Goal: Task Accomplishment & Management: Manage account settings

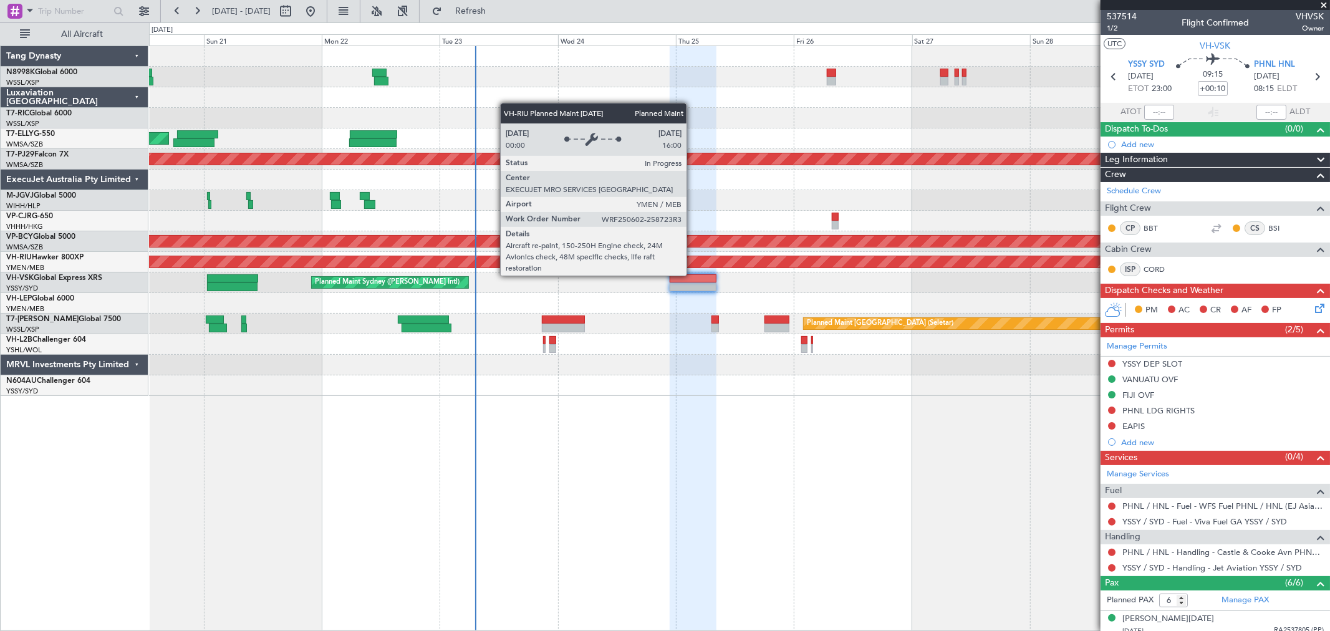
scroll to position [148, 0]
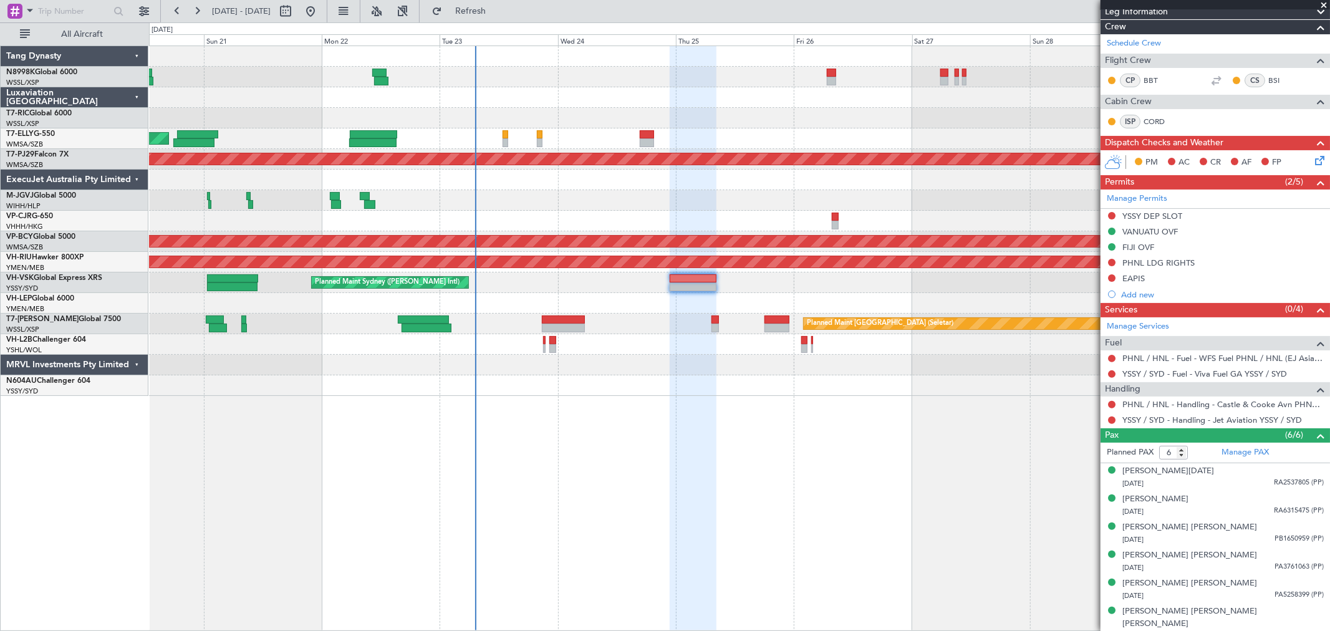
click at [673, 271] on div "Planned Maint [GEOGRAPHIC_DATA] ([GEOGRAPHIC_DATA])" at bounding box center [739, 262] width 1180 height 21
click at [674, 276] on div at bounding box center [692, 278] width 47 height 9
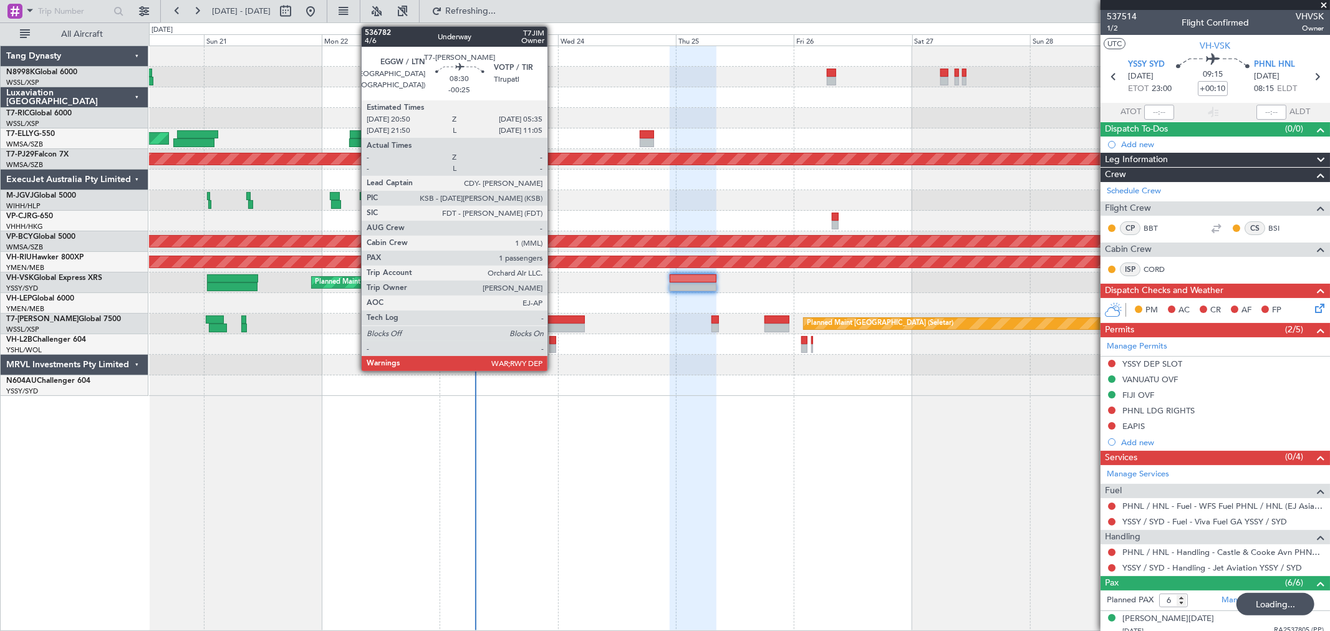
click at [554, 315] on div at bounding box center [564, 319] width 44 height 9
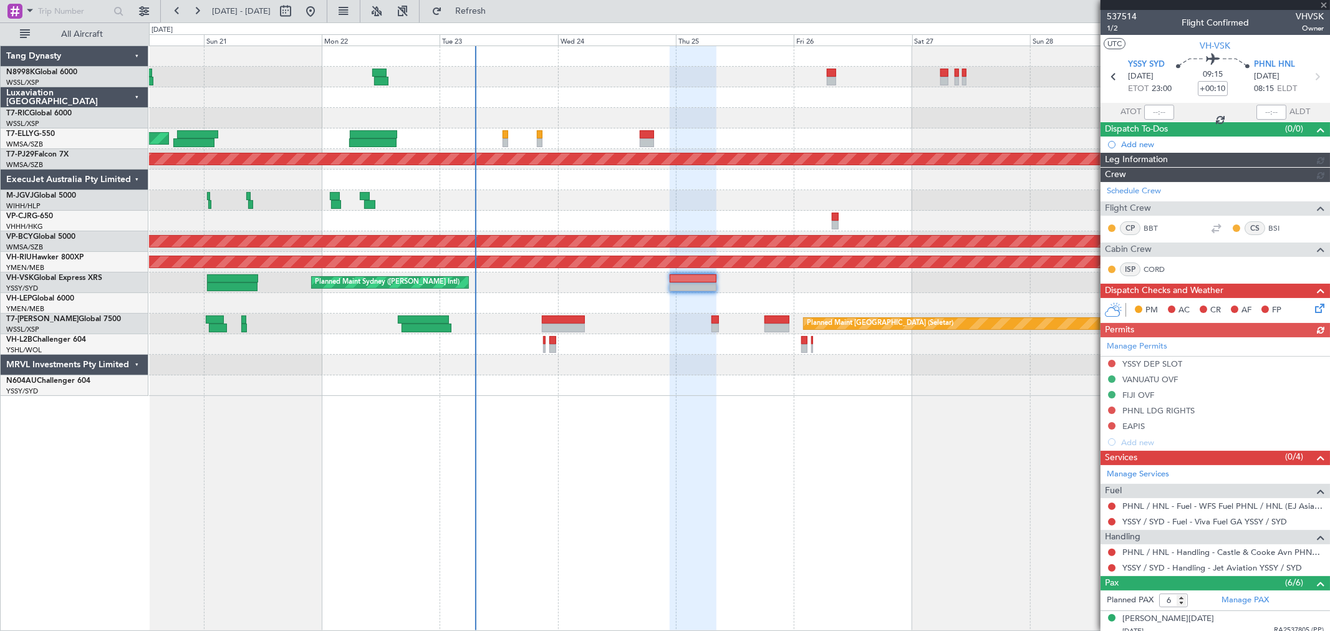
type input "-00:25"
type input "1"
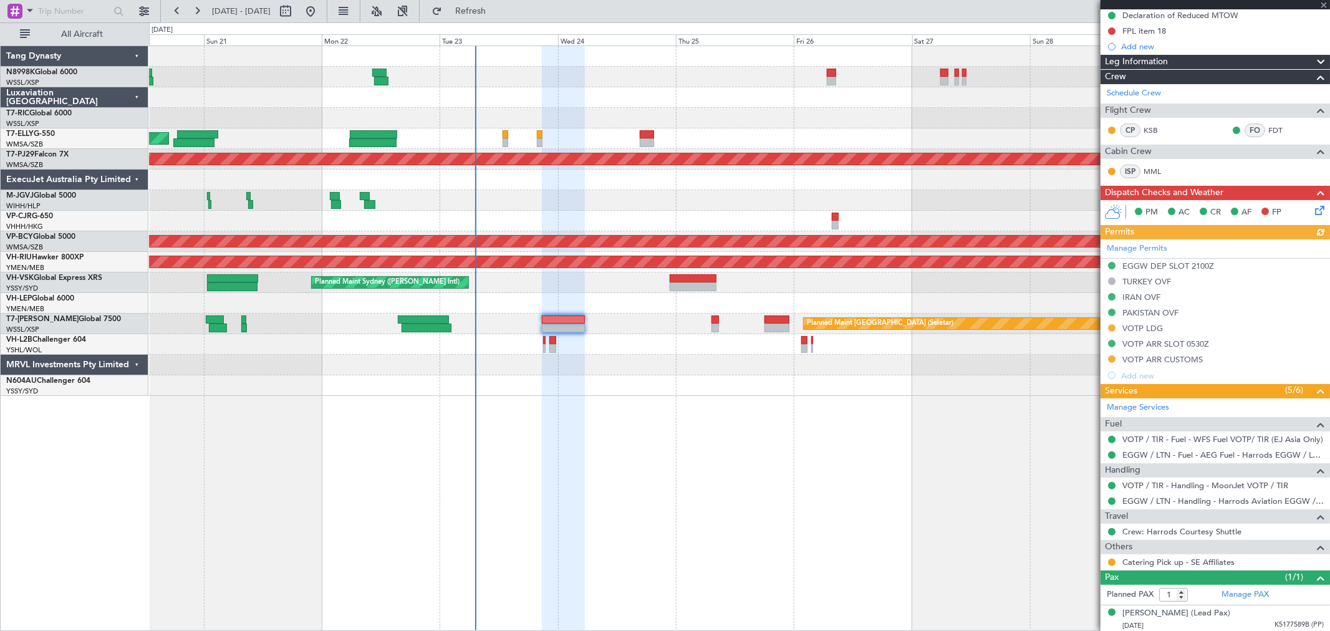
scroll to position [163, 0]
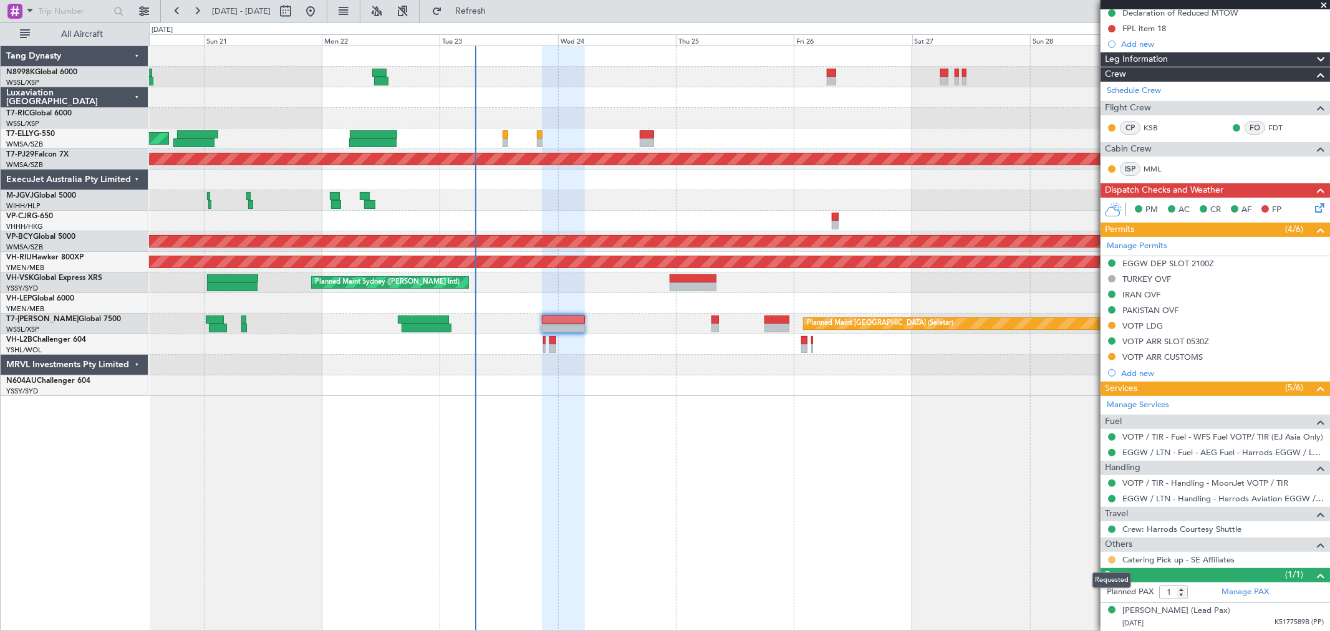
click at [1108, 557] on button at bounding box center [1111, 559] width 7 height 7
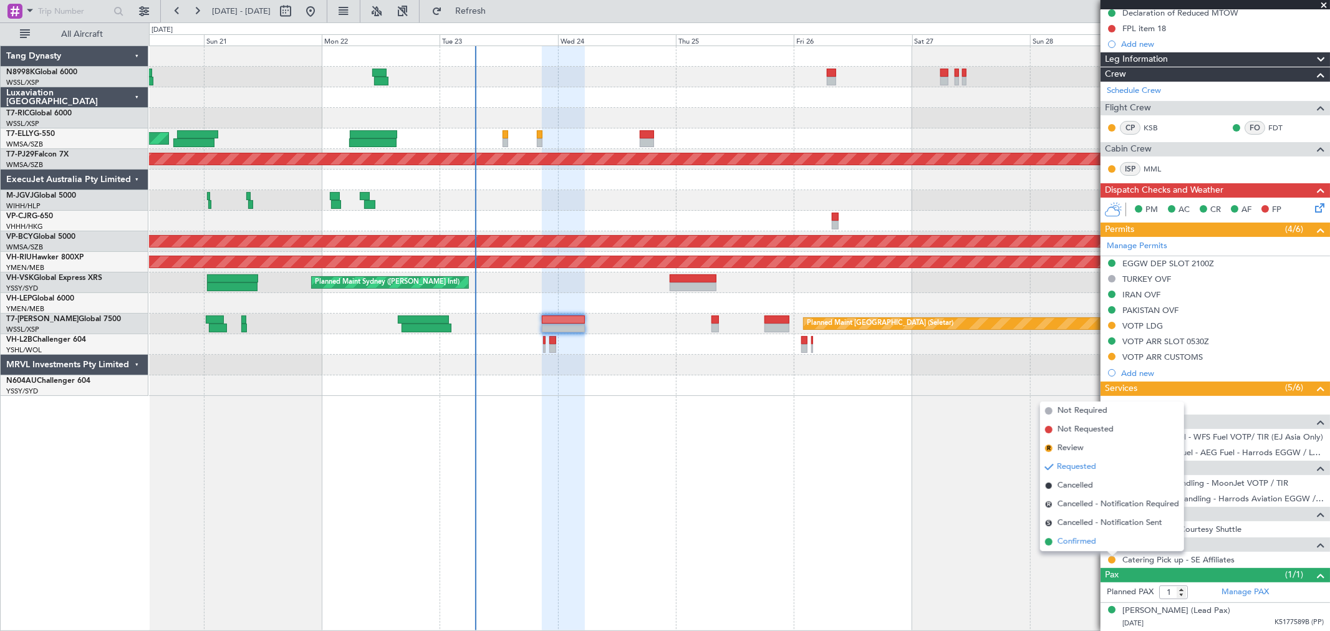
click at [1090, 543] on span "Confirmed" at bounding box center [1076, 541] width 39 height 12
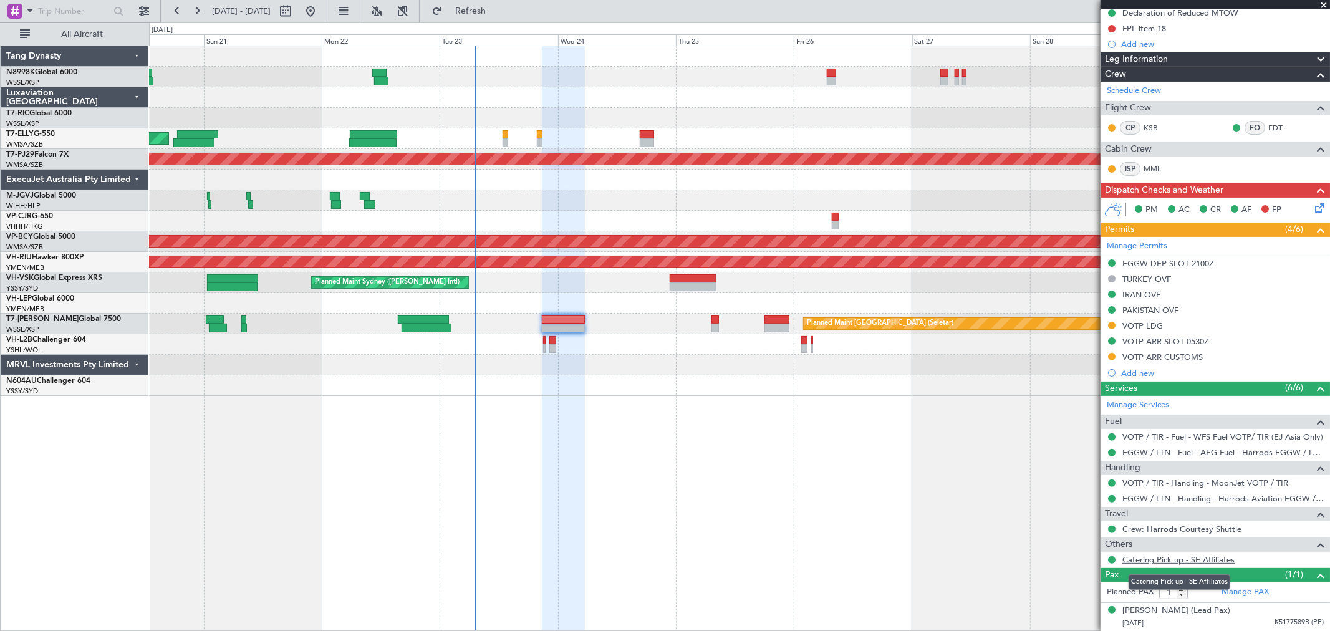
click at [1147, 559] on link "Catering Pick up - SE Affiliates" at bounding box center [1178, 559] width 112 height 11
click at [587, 148] on div "[PERSON_NAME] [GEOGRAPHIC_DATA] (Dubai Intl) Planned Maint [GEOGRAPHIC_DATA] ([…" at bounding box center [739, 221] width 1180 height 350
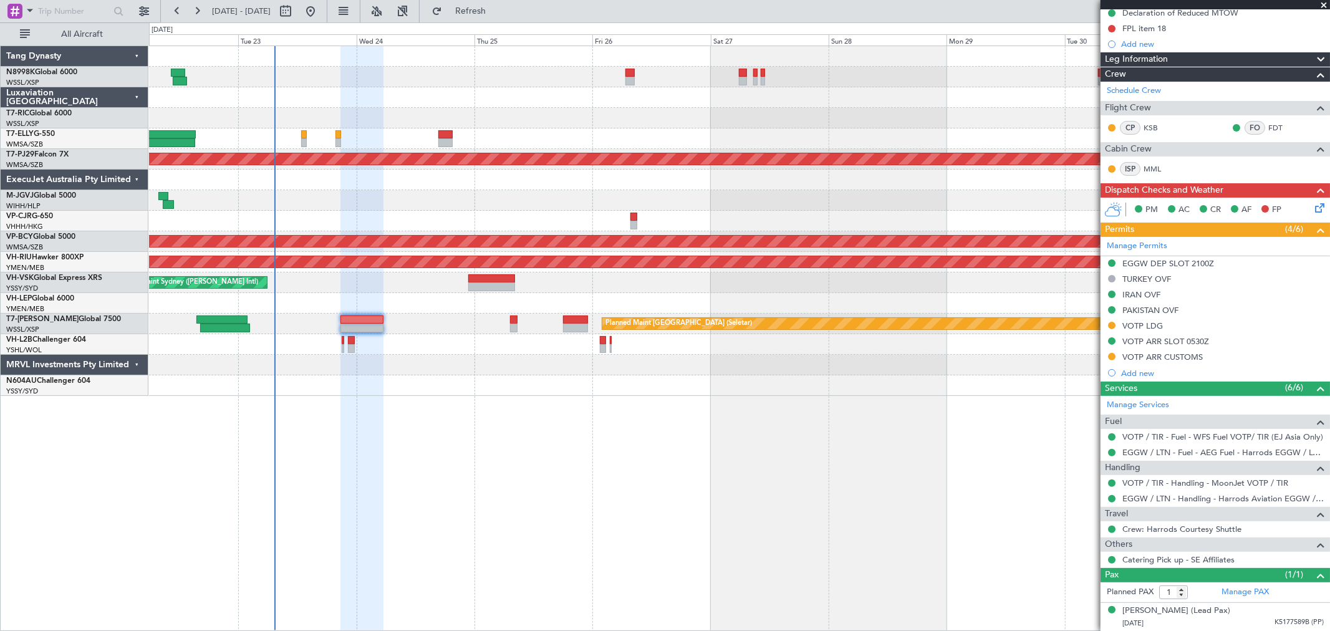
click at [722, 224] on div "Planned Maint [GEOGRAPHIC_DATA] ([GEOGRAPHIC_DATA] Intl) [PERSON_NAME] [GEOGRAP…" at bounding box center [739, 221] width 1180 height 350
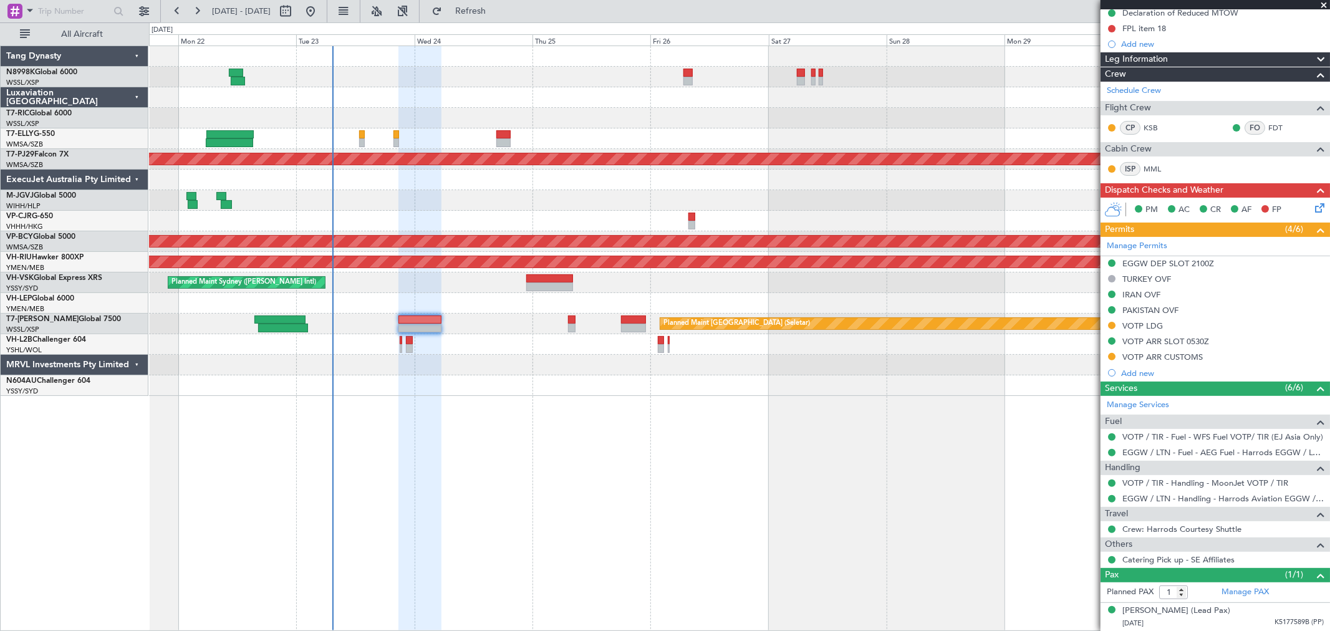
click at [555, 132] on div "Planned Maint [GEOGRAPHIC_DATA] ([GEOGRAPHIC_DATA] Intl) [PERSON_NAME] [GEOGRAP…" at bounding box center [739, 221] width 1180 height 350
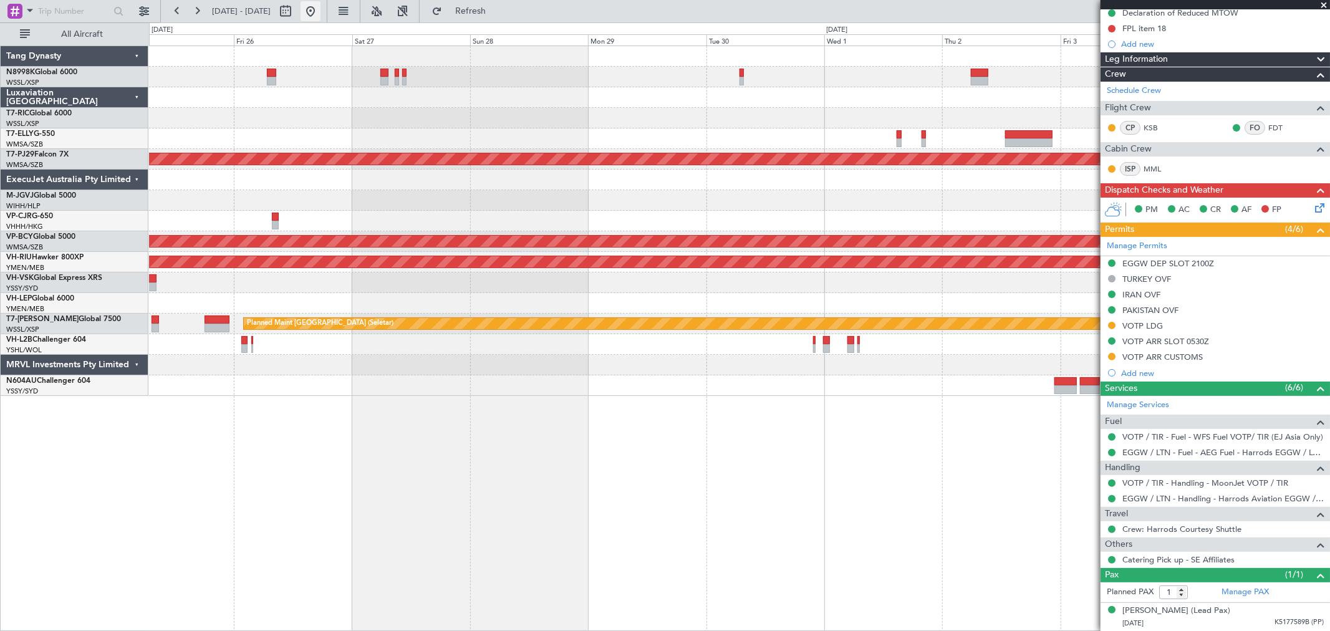
click at [320, 11] on button at bounding box center [310, 11] width 20 height 20
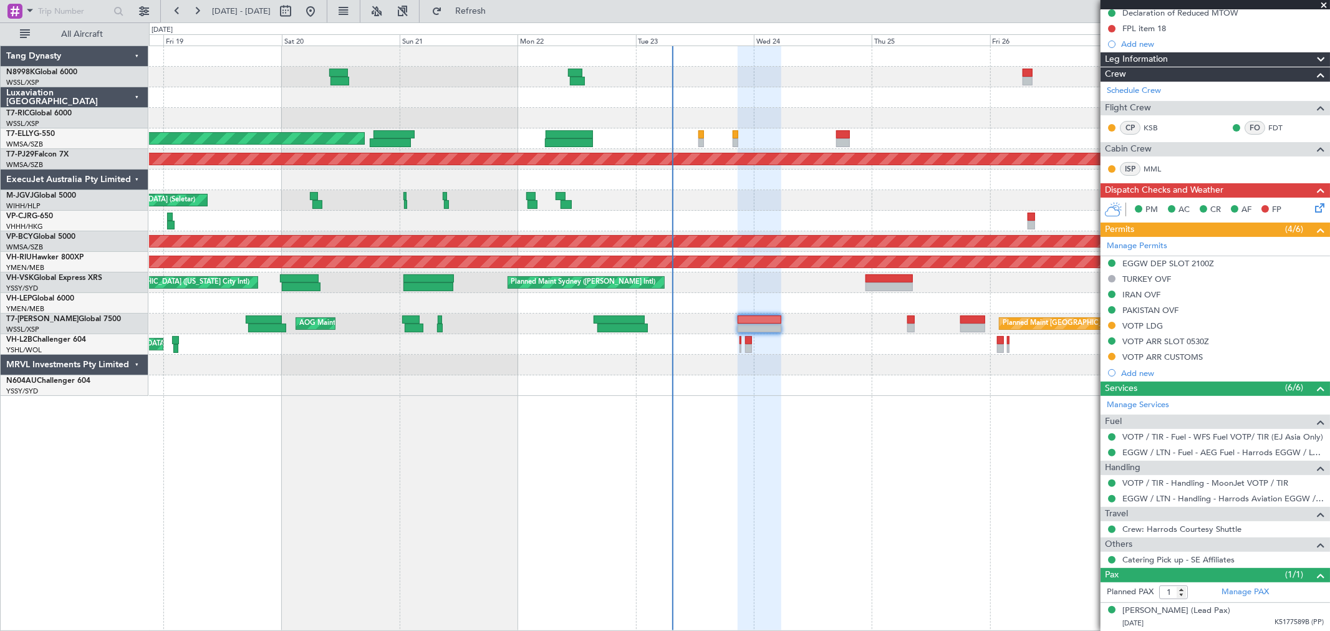
click at [749, 121] on div "Planned Maint [GEOGRAPHIC_DATA] ([GEOGRAPHIC_DATA] Intl) [PERSON_NAME] [GEOGRAP…" at bounding box center [739, 221] width 1180 height 350
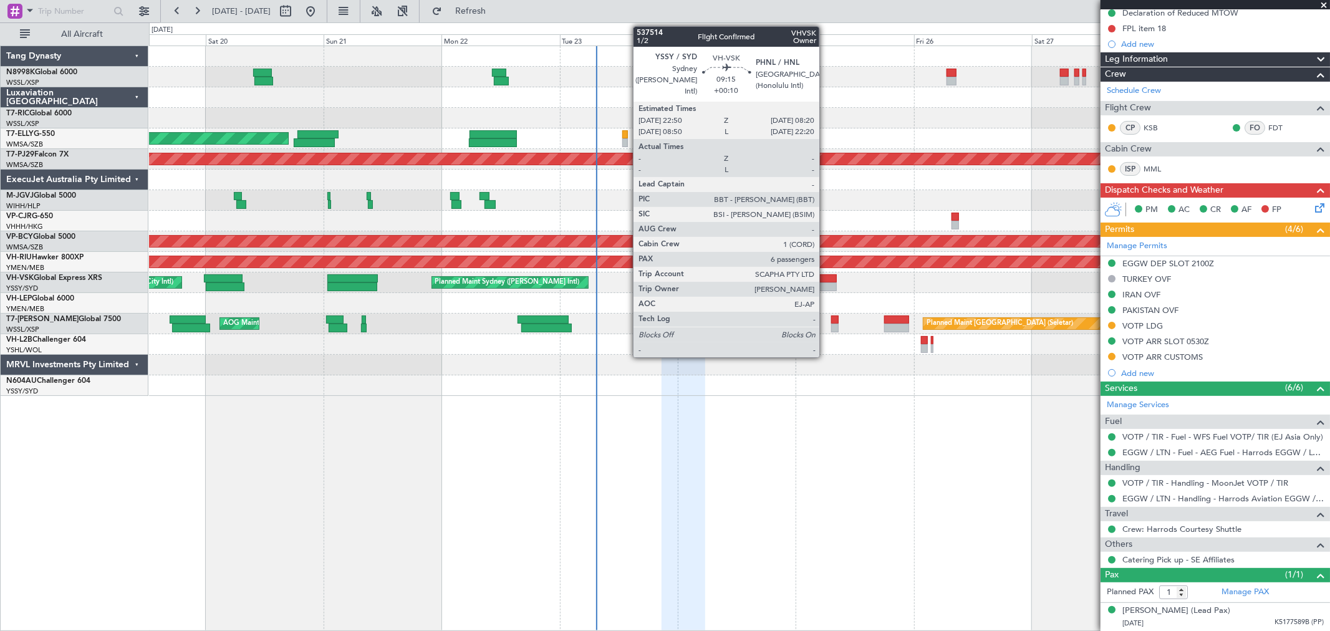
click at [825, 285] on div at bounding box center [812, 286] width 47 height 9
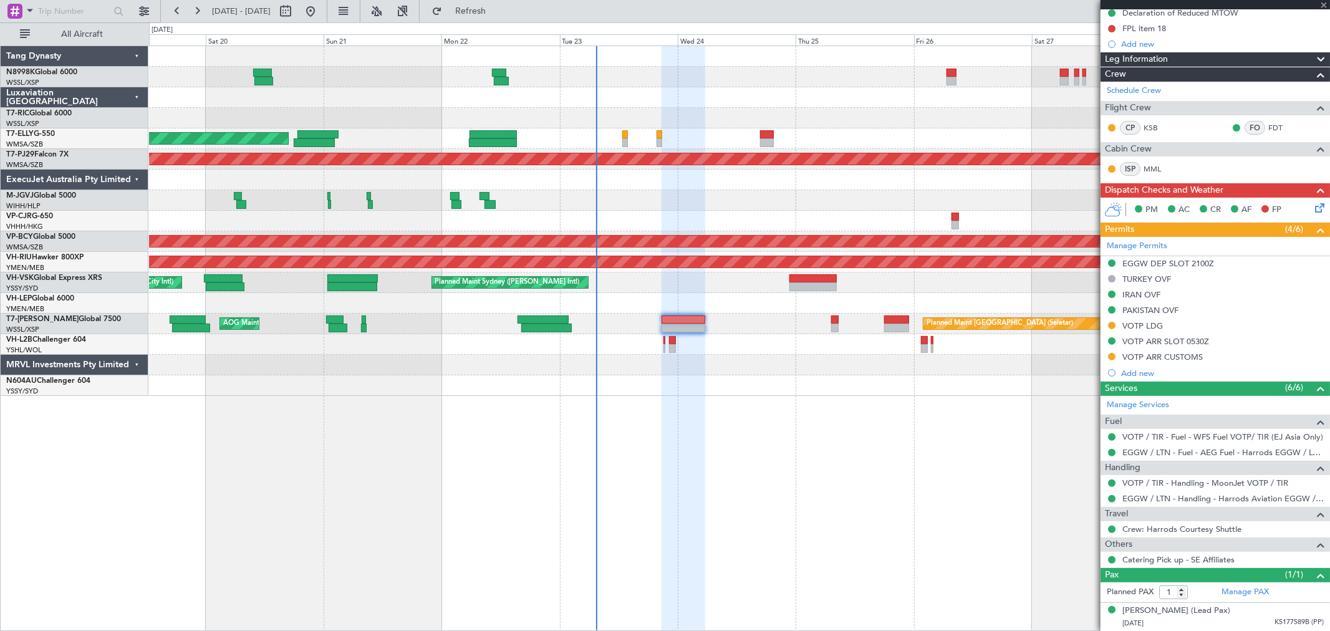
type input "+00:10"
type input "6"
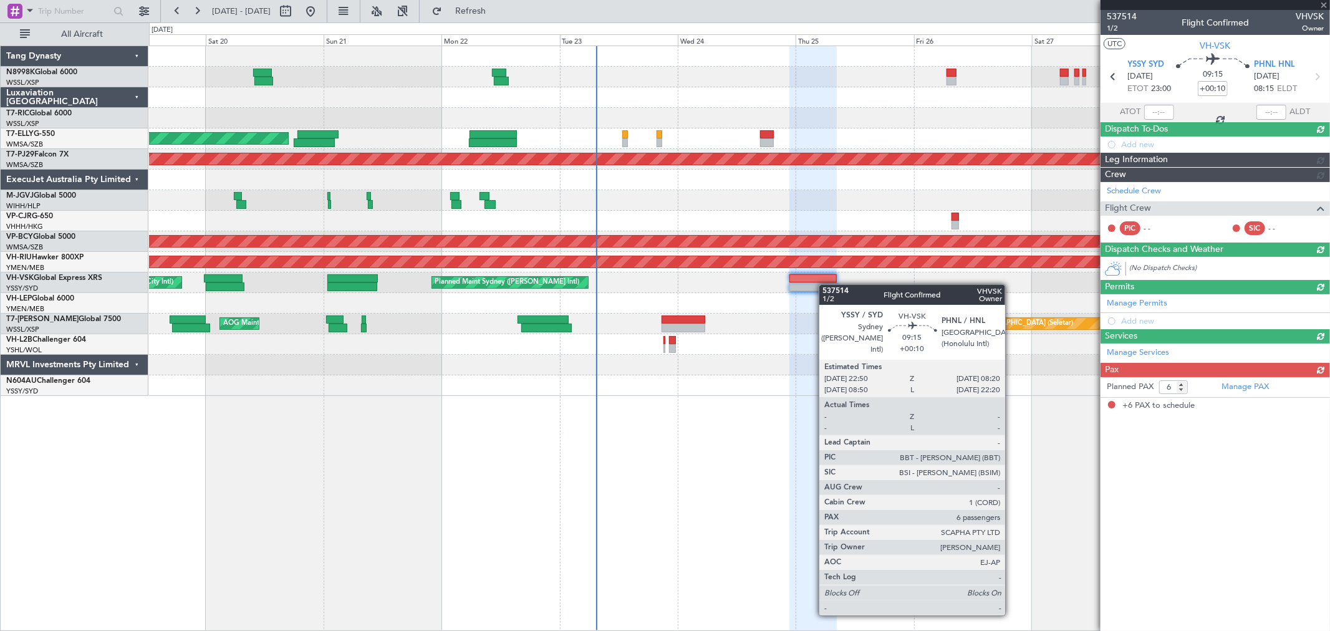
scroll to position [0, 0]
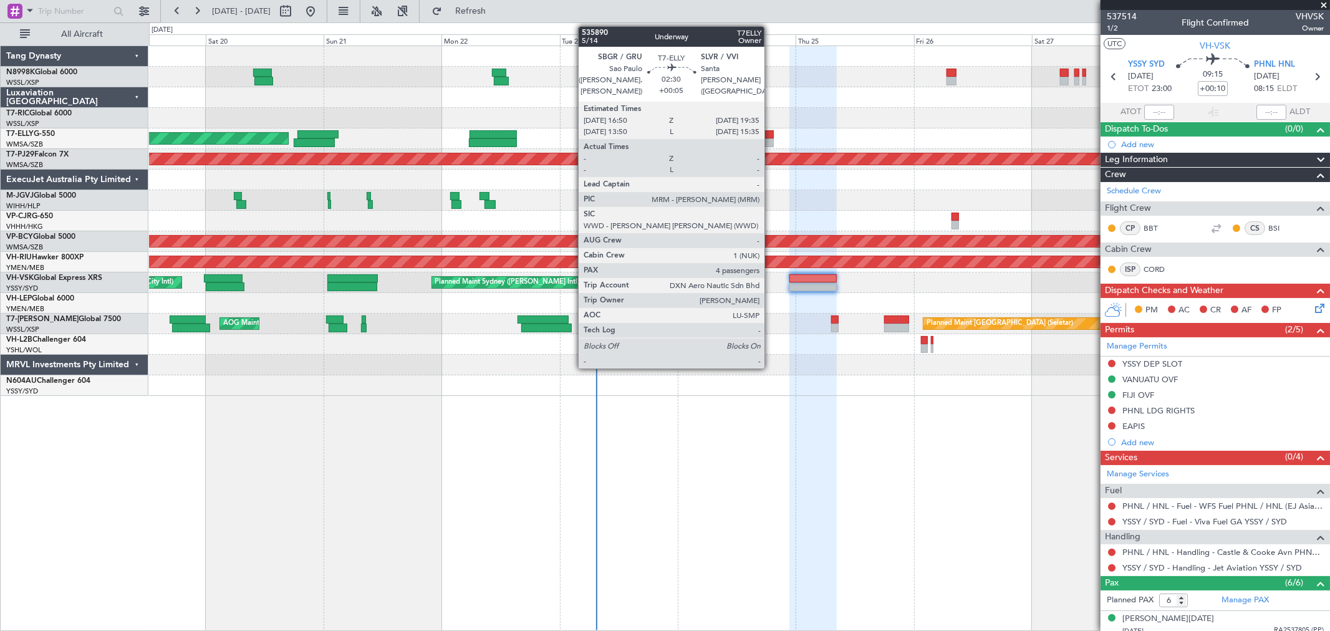
click at [770, 138] on div at bounding box center [767, 142] width 14 height 9
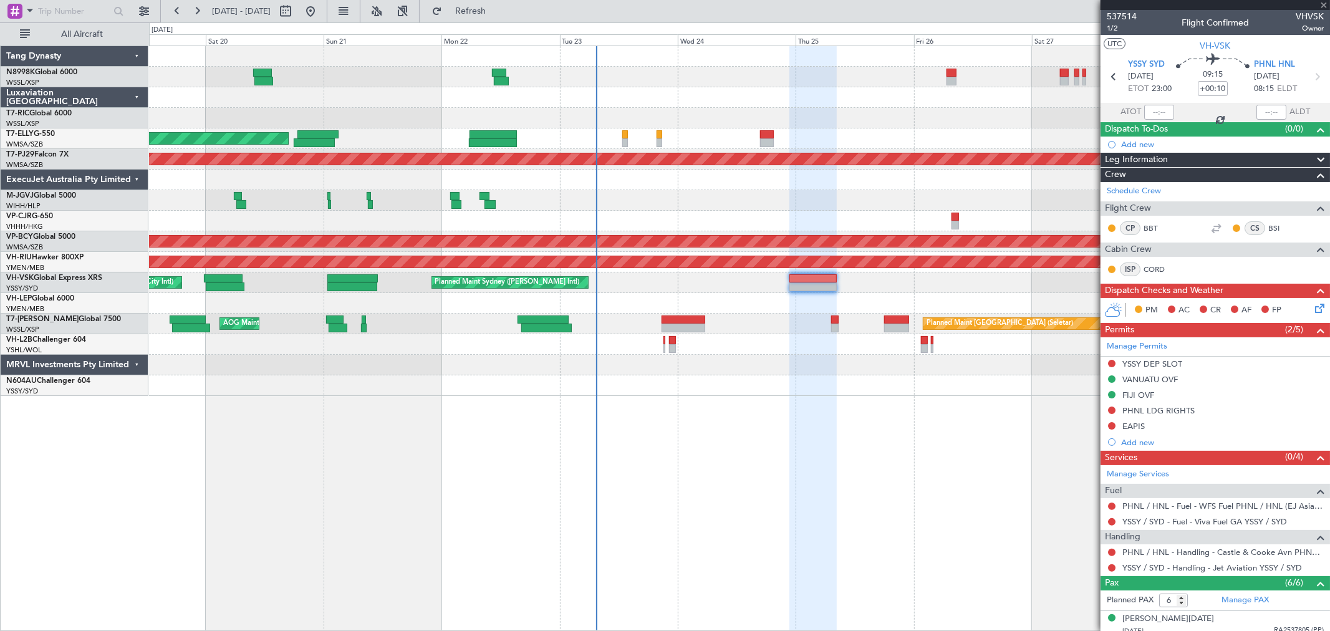
type input "+00:05"
type input "4"
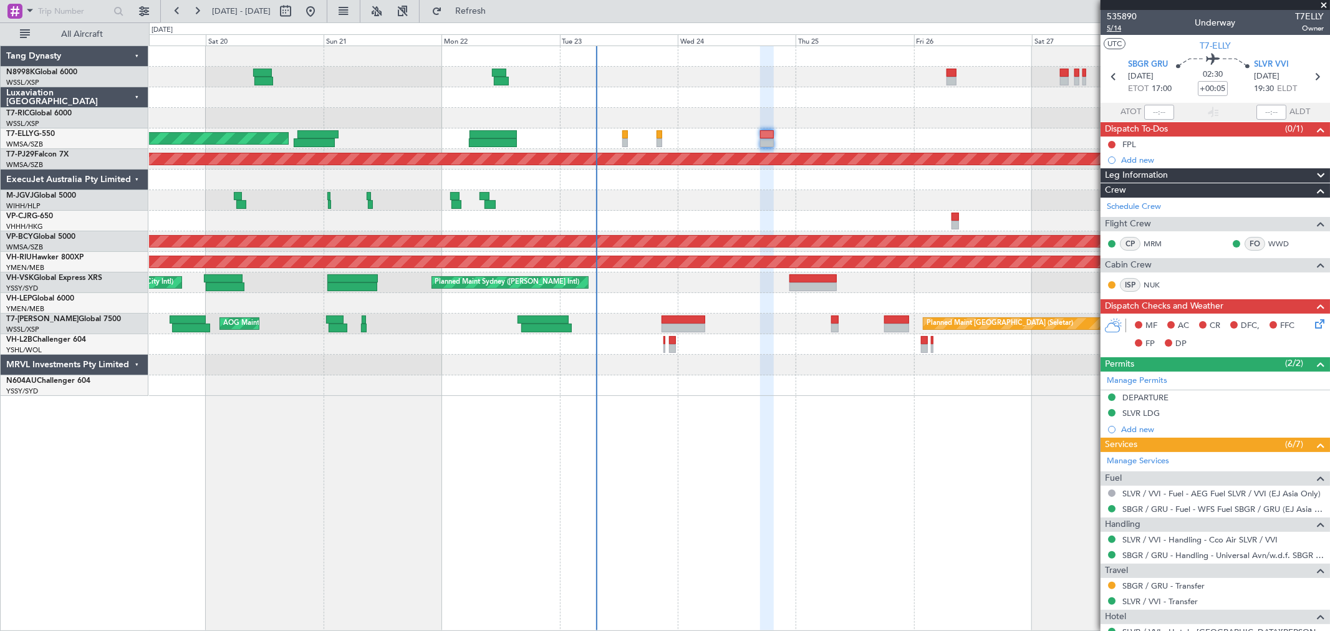
click at [1116, 30] on span "5/14" at bounding box center [1121, 28] width 30 height 11
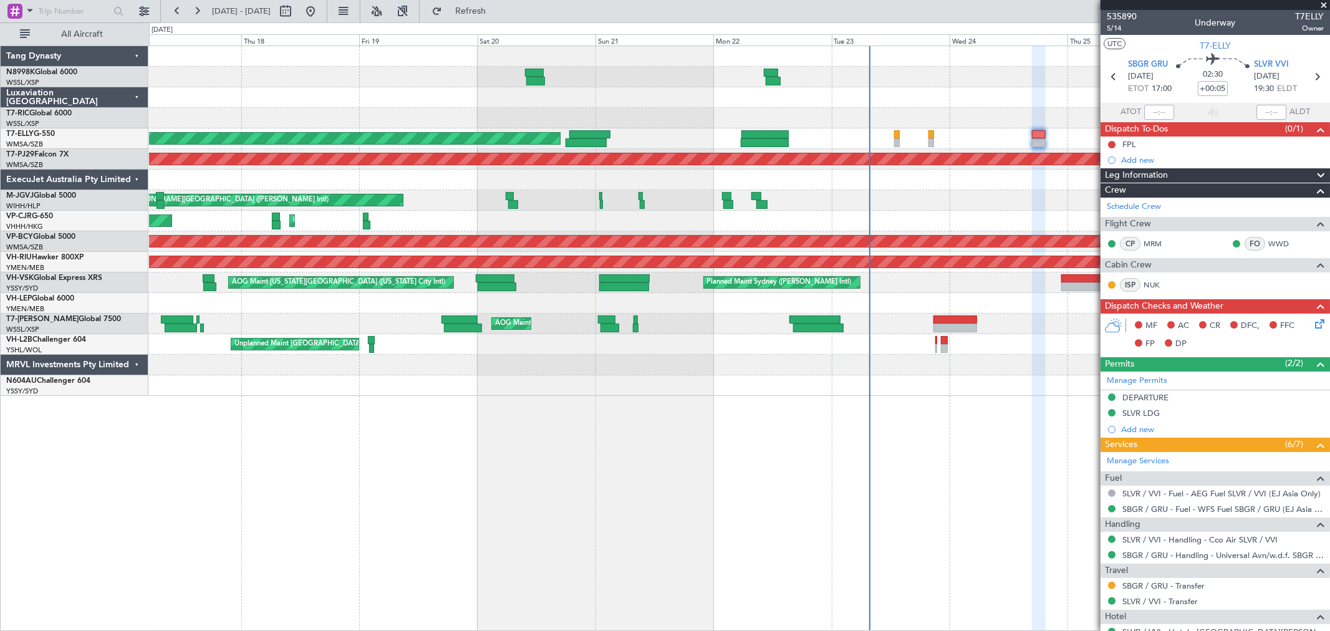
click at [583, 353] on div "[PERSON_NAME] [GEOGRAPHIC_DATA] (Dubai Intl) Planned Maint [GEOGRAPHIC_DATA] ([…" at bounding box center [739, 221] width 1180 height 350
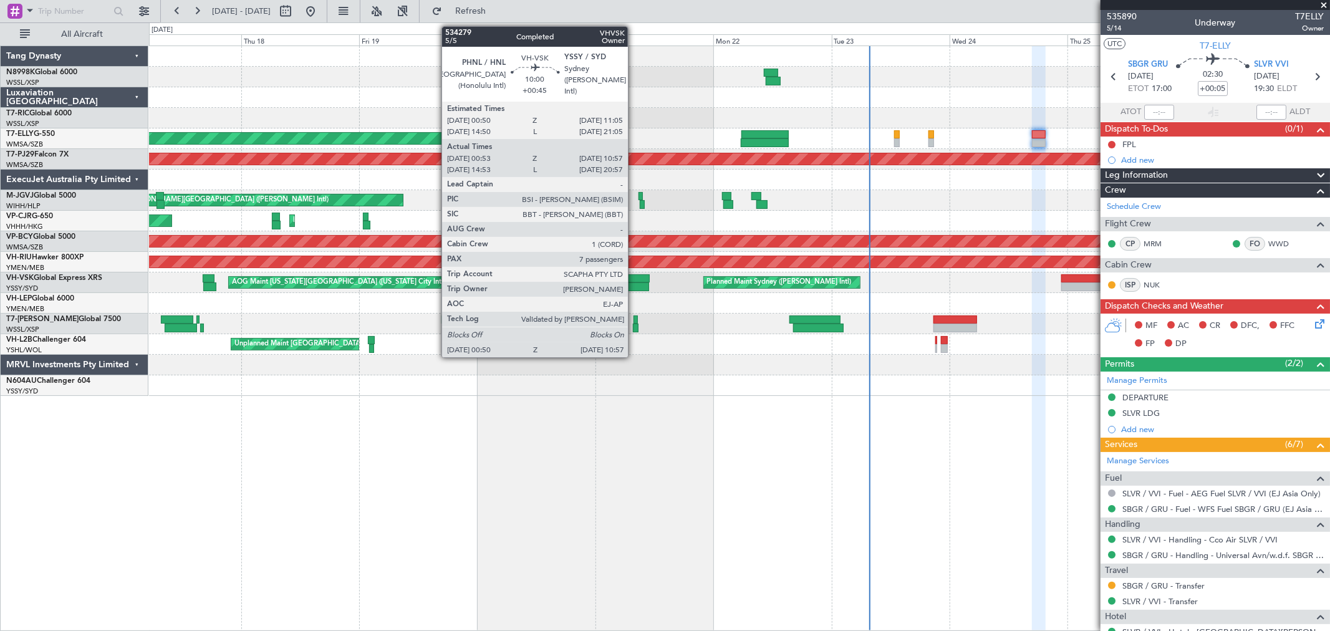
click at [634, 279] on div at bounding box center [624, 278] width 50 height 9
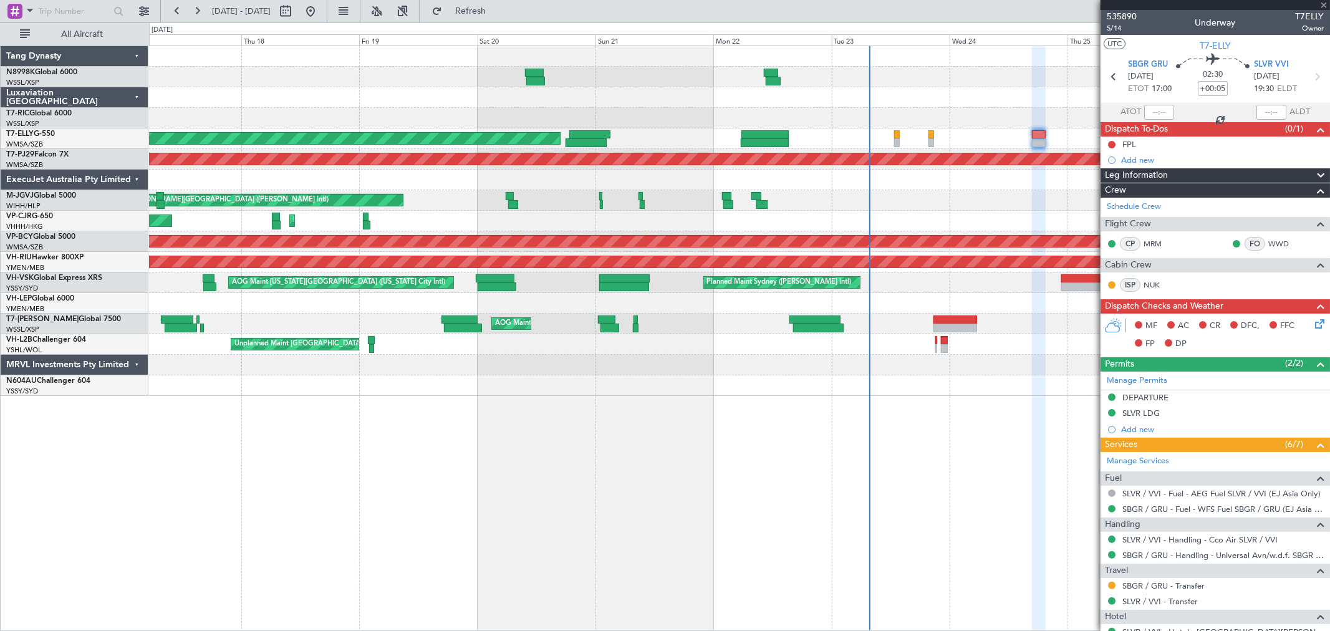
type input "+00:45"
type input "01:03"
type input "10:52"
type input "7"
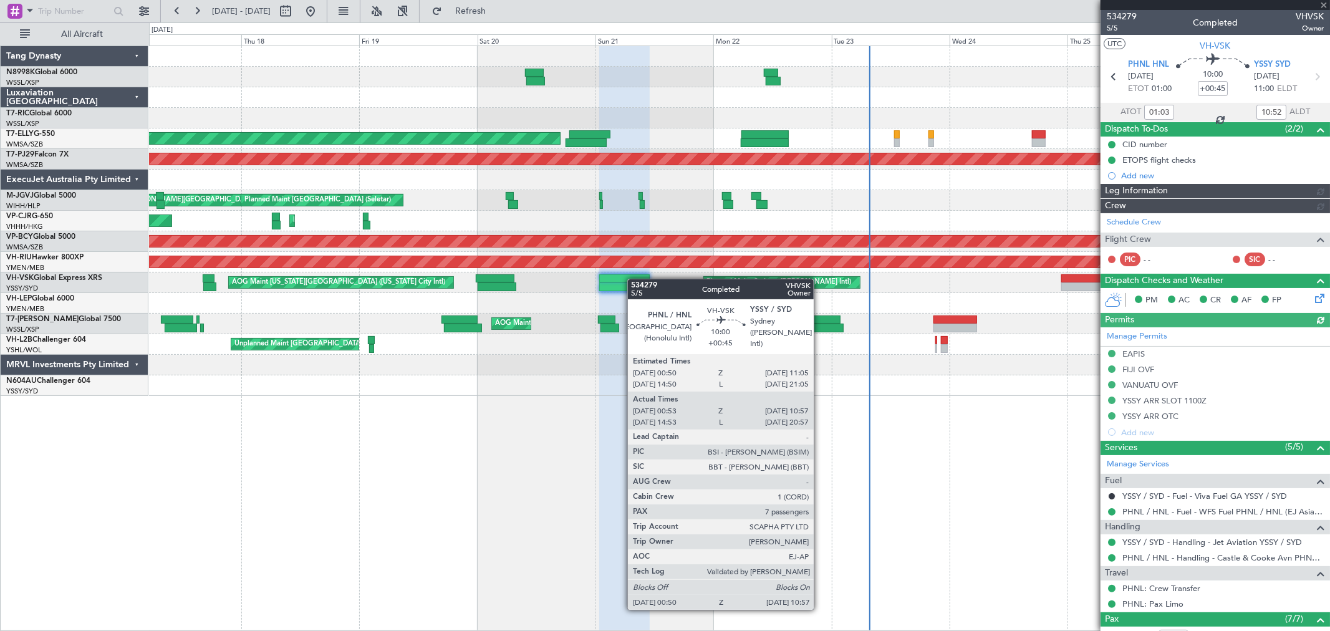
type input "[PERSON_NAME] (LEU)"
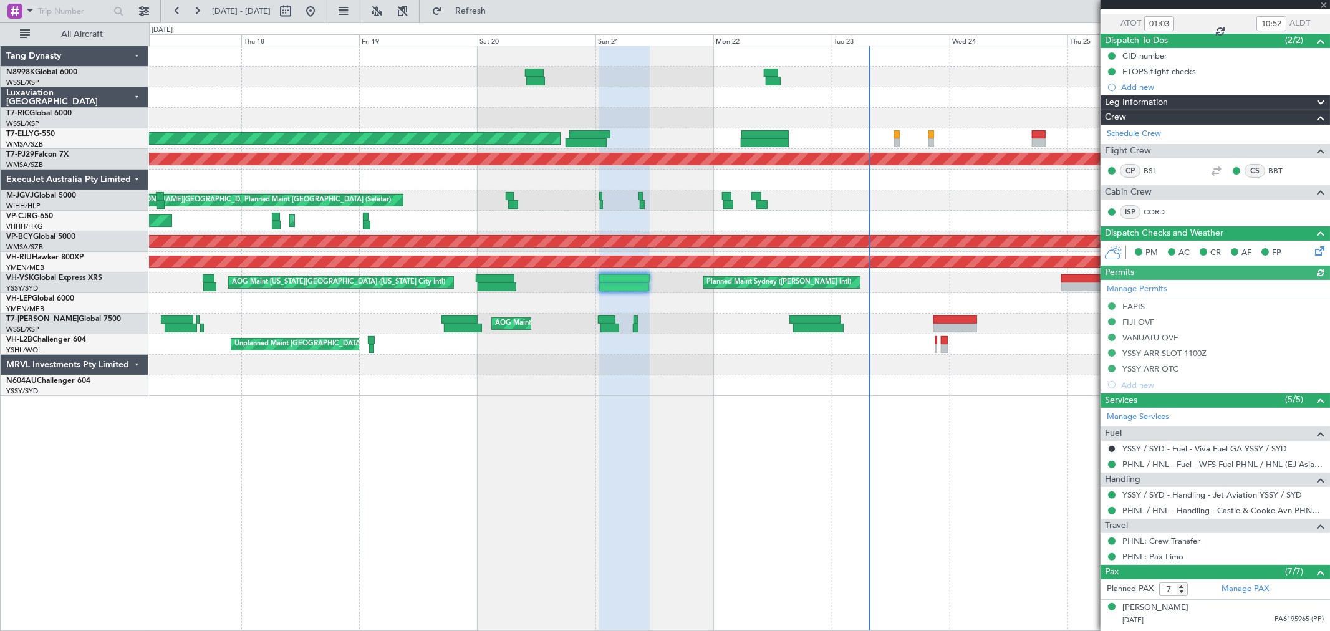
scroll to position [208, 0]
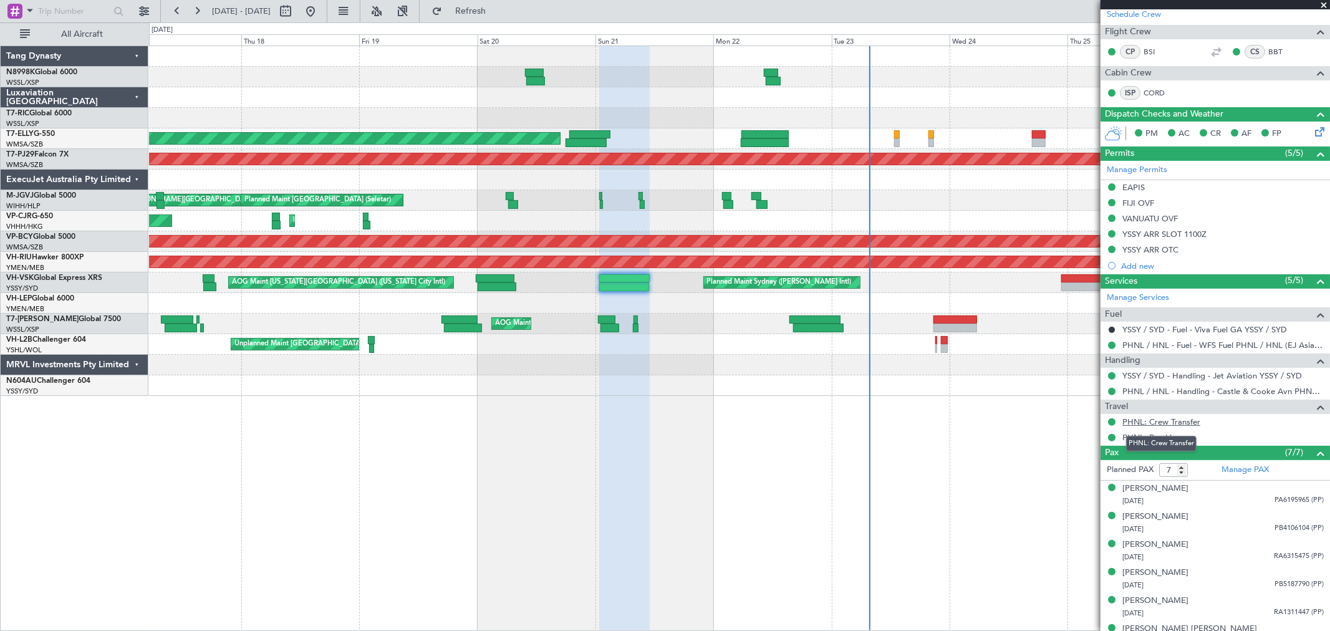
click at [1144, 420] on link "PHNL: Crew Transfer" at bounding box center [1161, 421] width 78 height 11
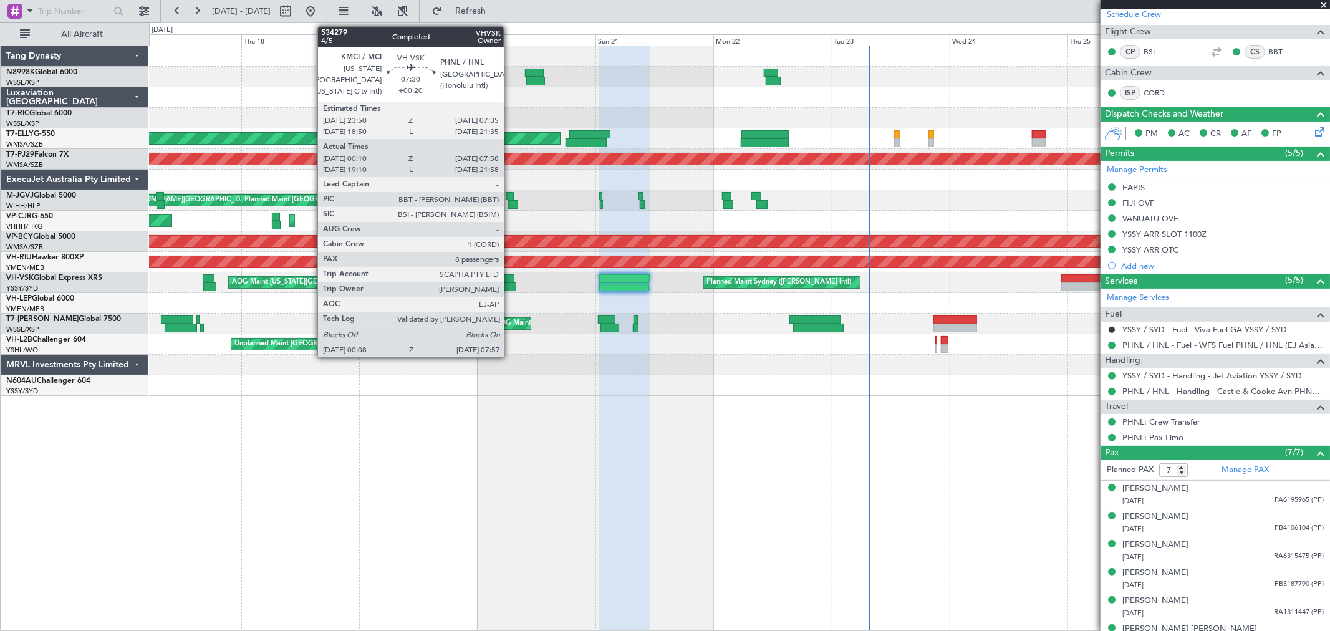
click at [512, 285] on div at bounding box center [496, 286] width 39 height 9
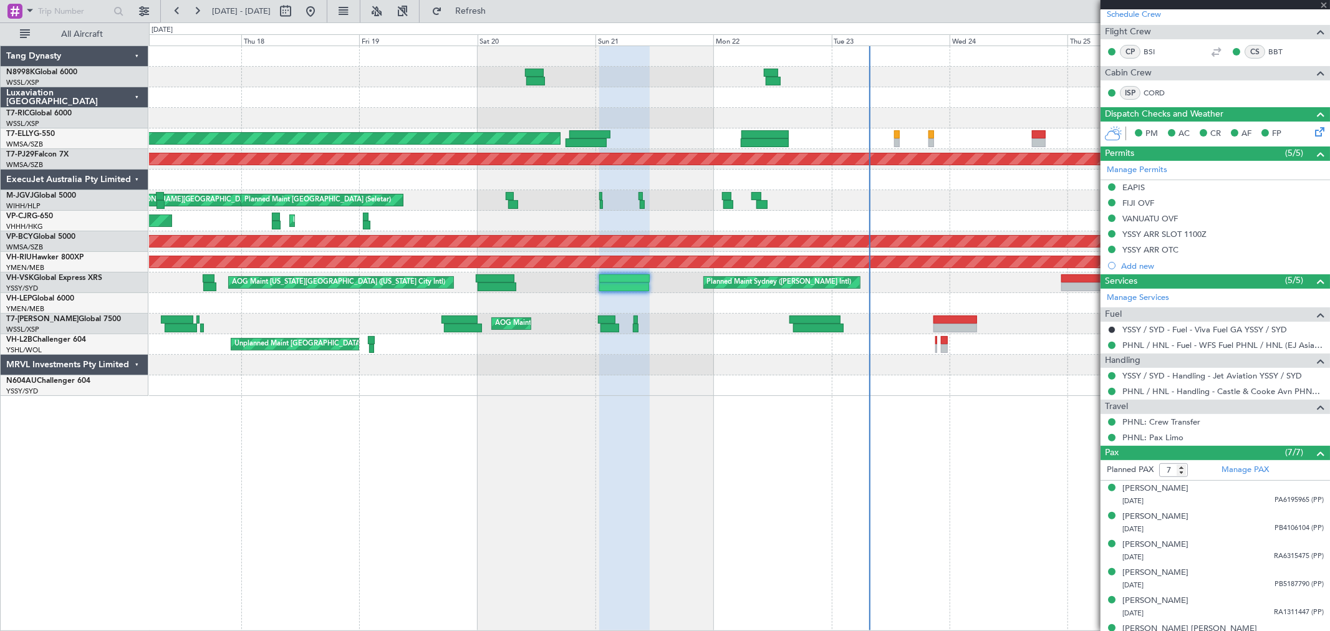
type input "+00:20"
type input "00:20"
type input "07:53"
type input "8"
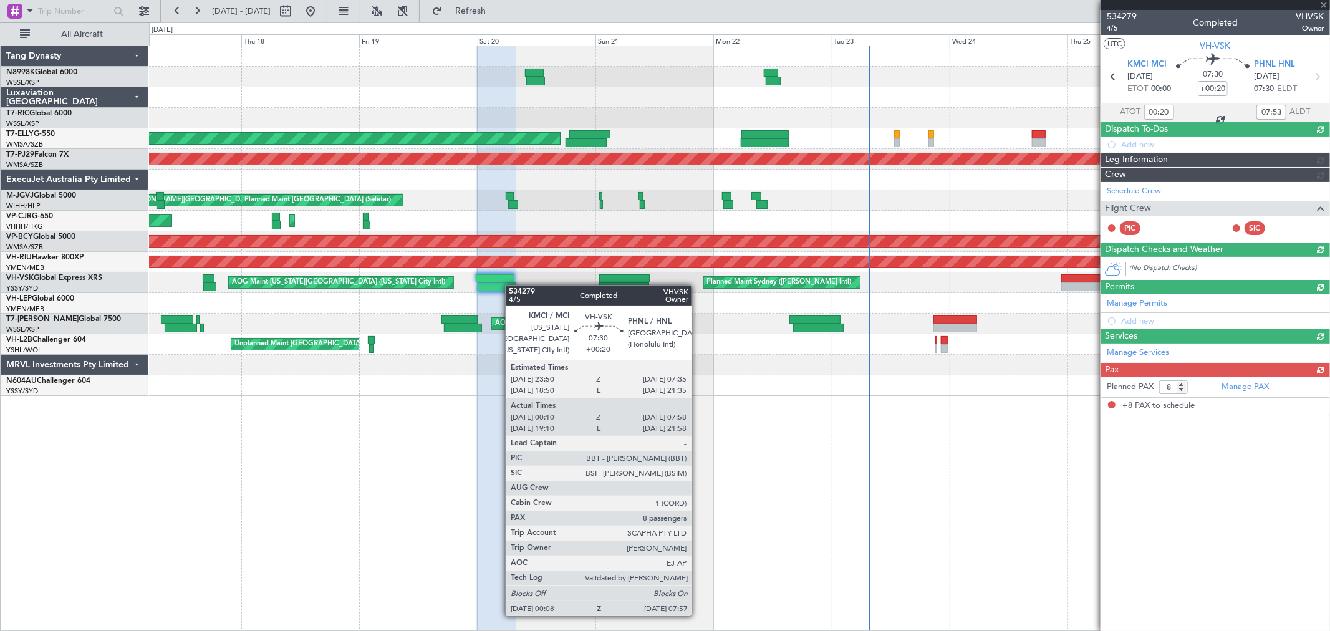
scroll to position [0, 0]
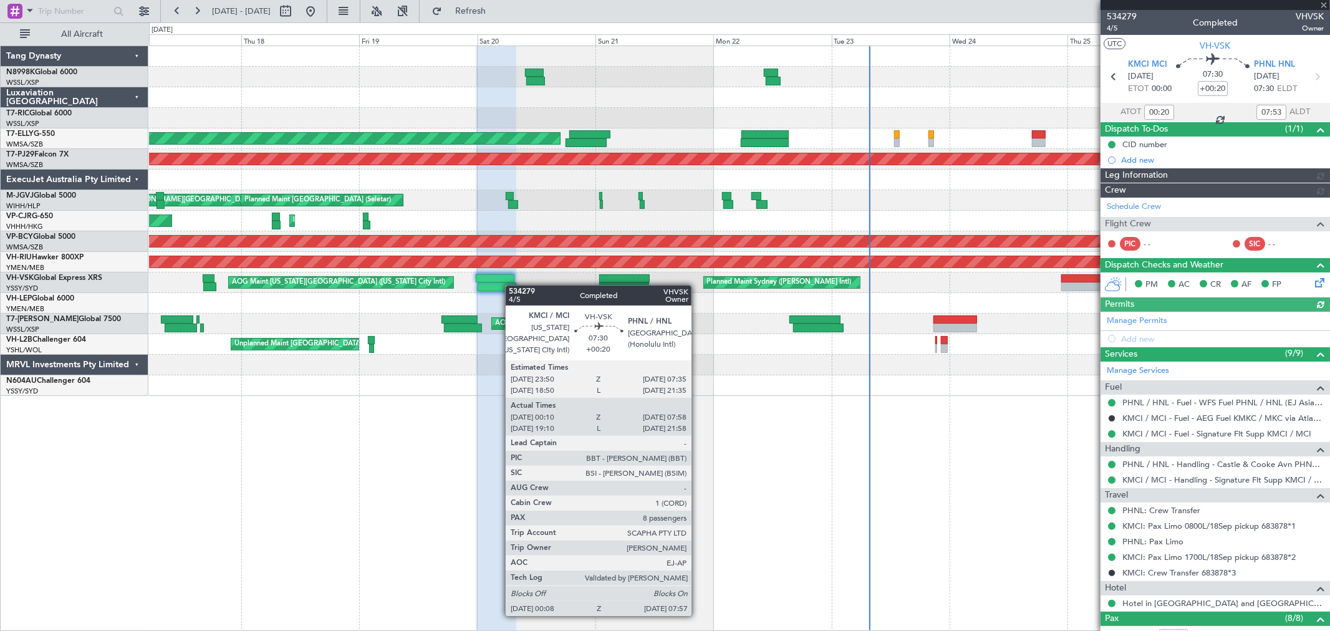
type input "[PERSON_NAME] (LEU)"
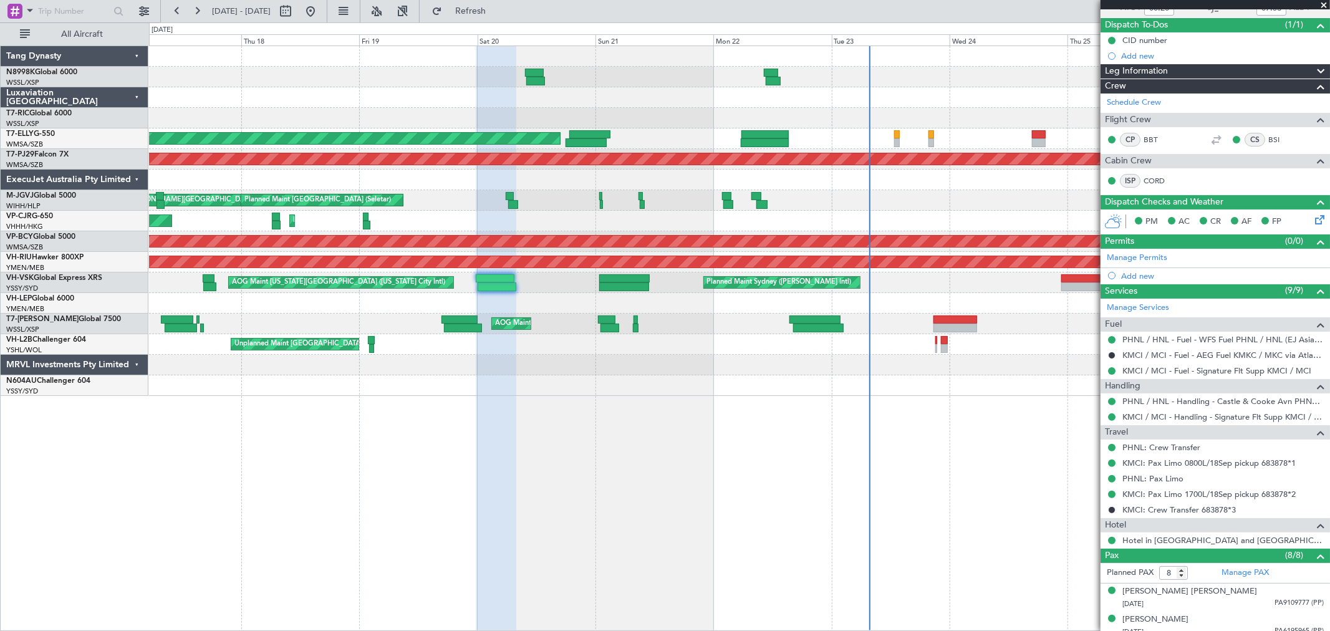
scroll to position [208, 0]
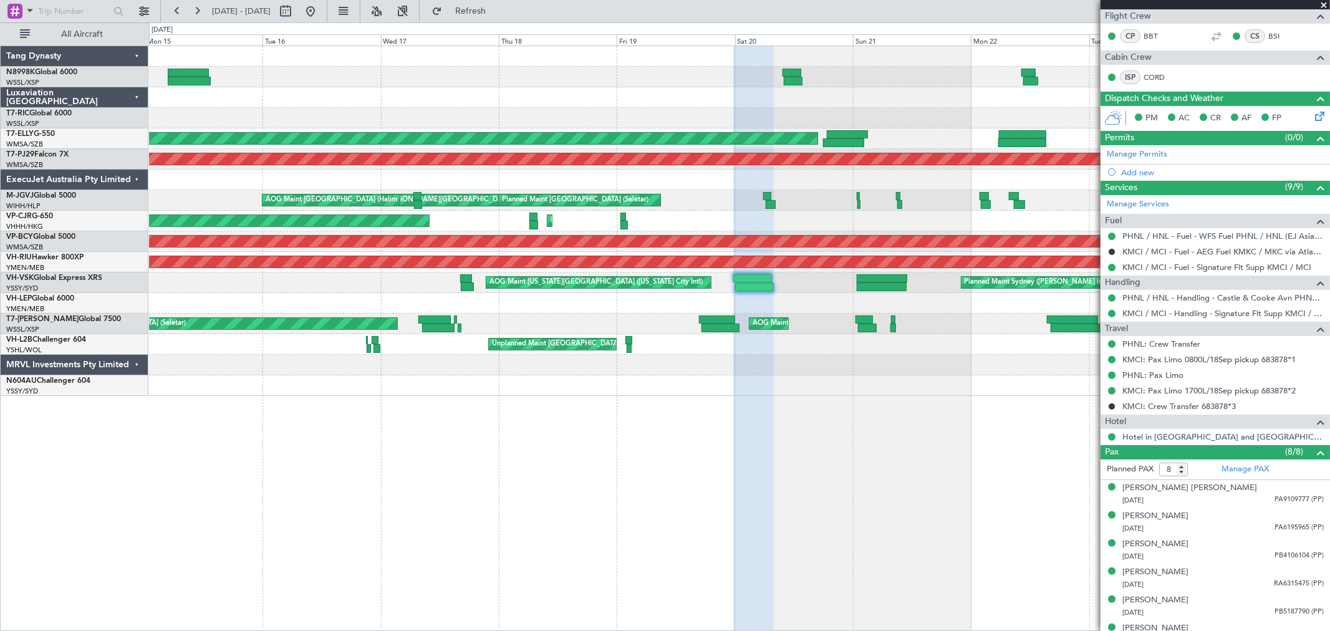
click at [681, 296] on div at bounding box center [739, 303] width 1180 height 21
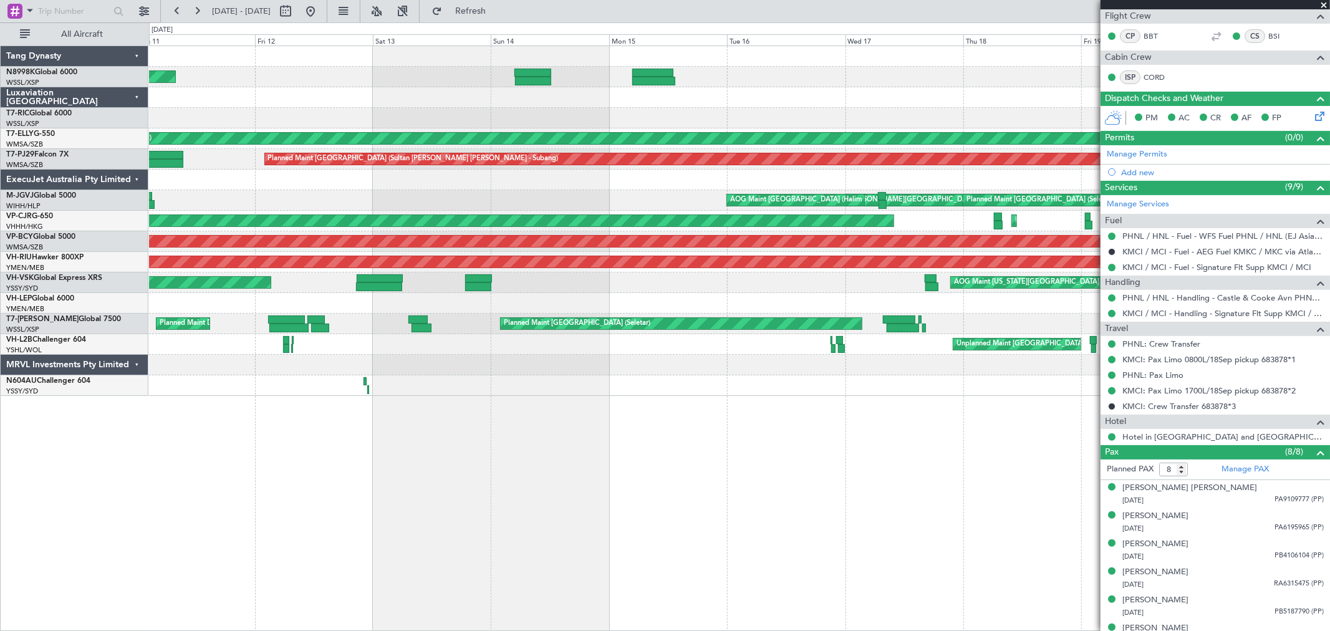
click at [971, 300] on div at bounding box center [739, 303] width 1180 height 21
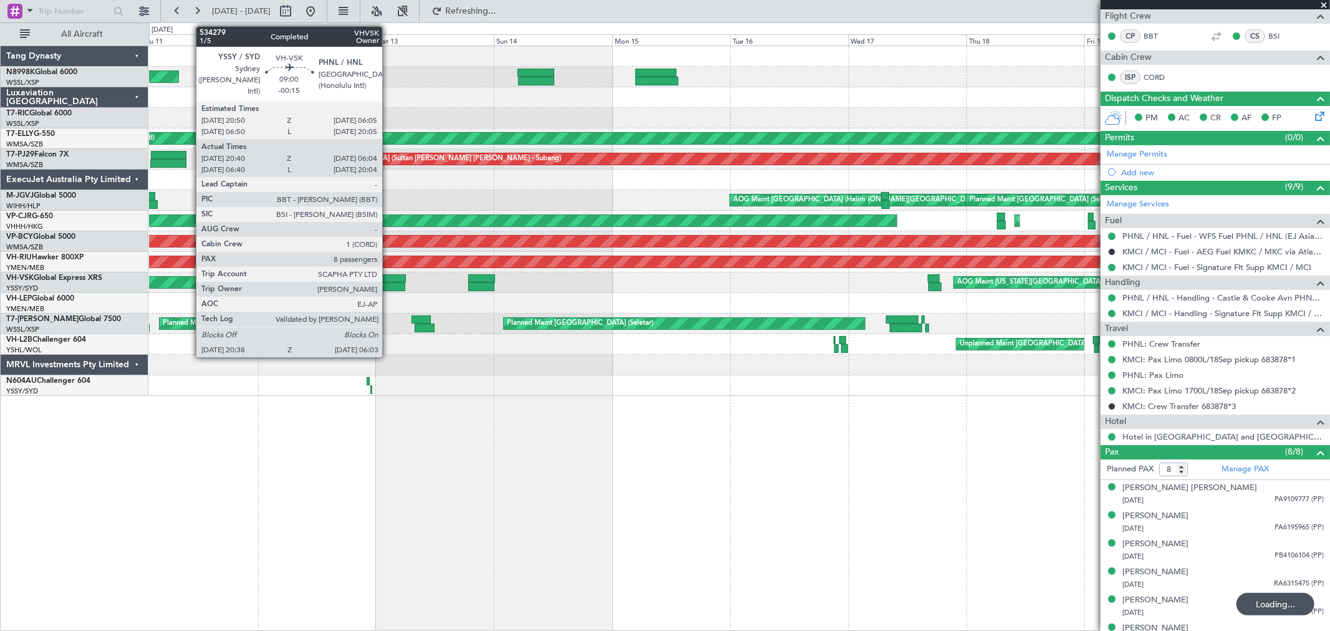
click at [388, 290] on div at bounding box center [382, 286] width 47 height 9
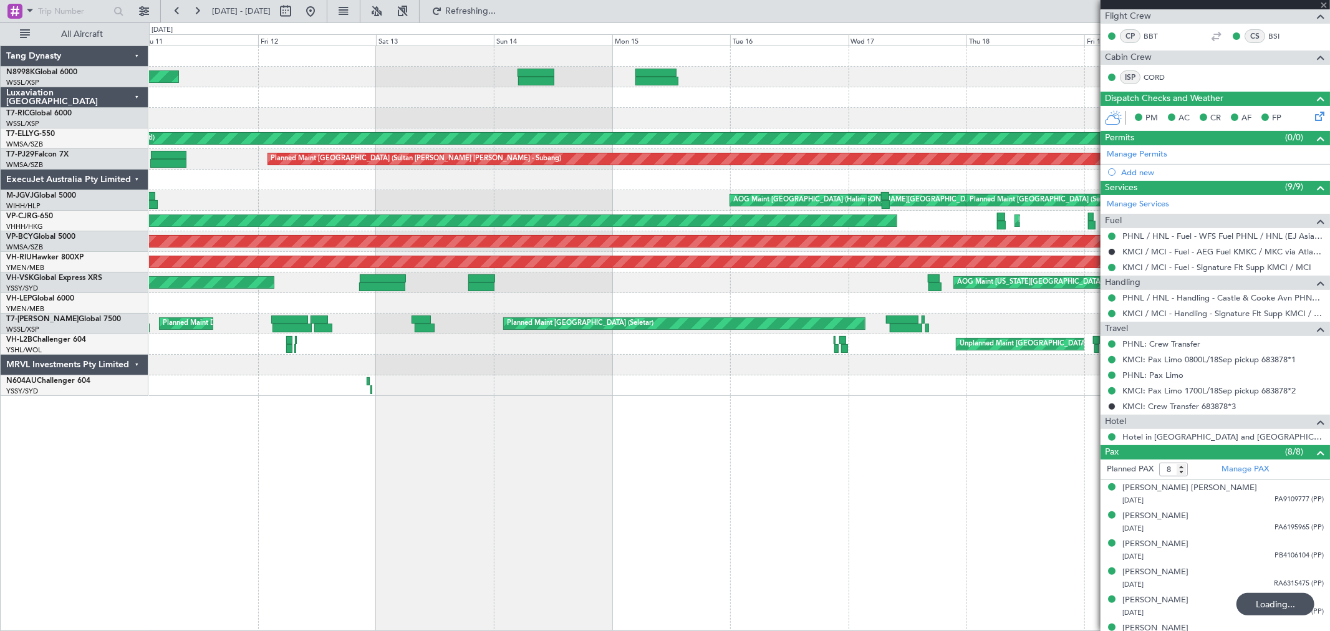
click at [389, 284] on div at bounding box center [382, 286] width 47 height 9
type input "-00:15"
type input "20:50"
type input "05:59"
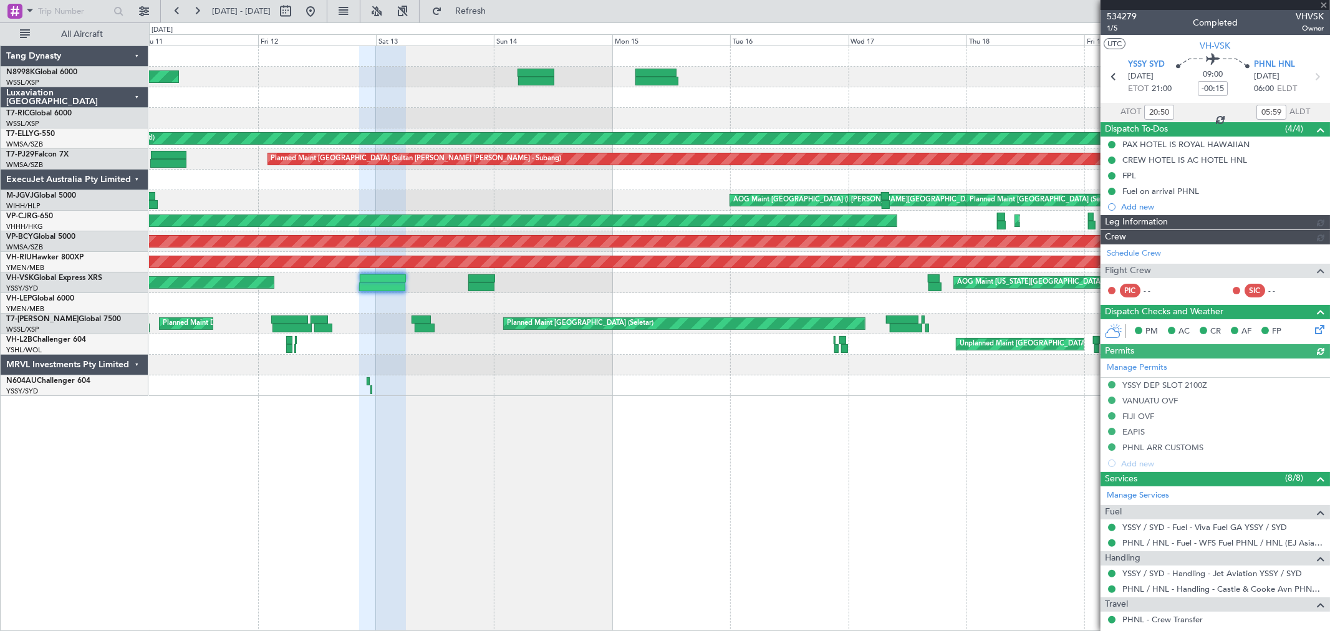
type input "[PERSON_NAME] (BTA)"
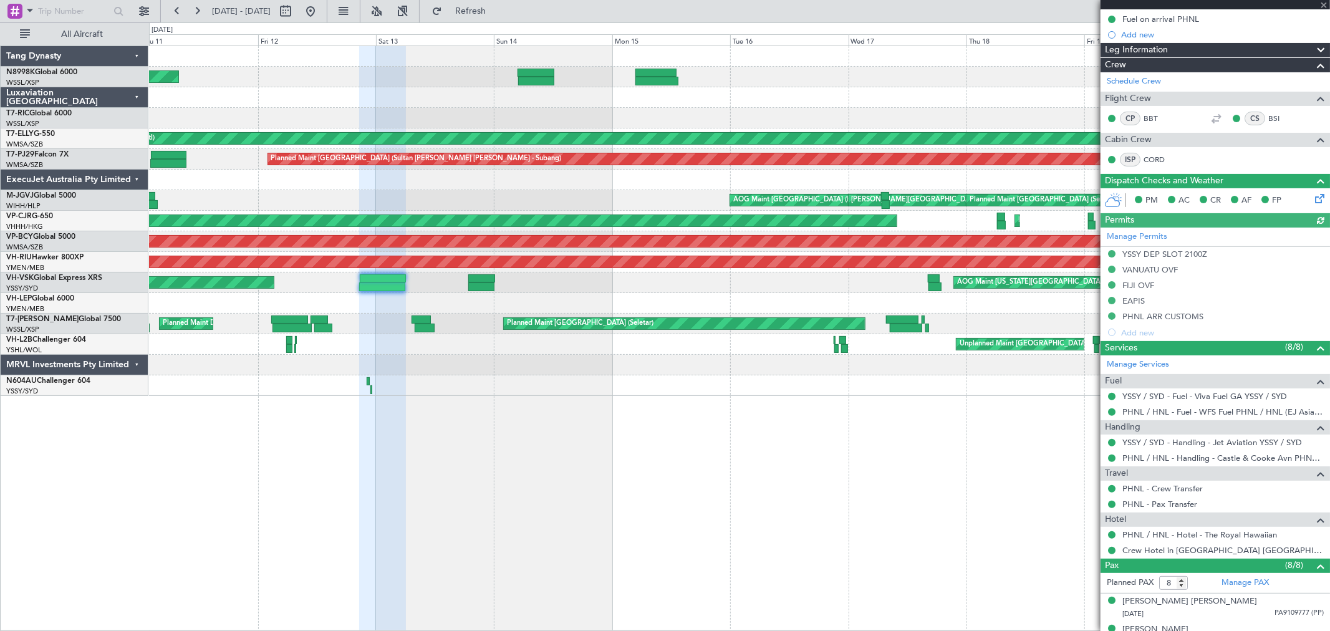
scroll to position [208, 0]
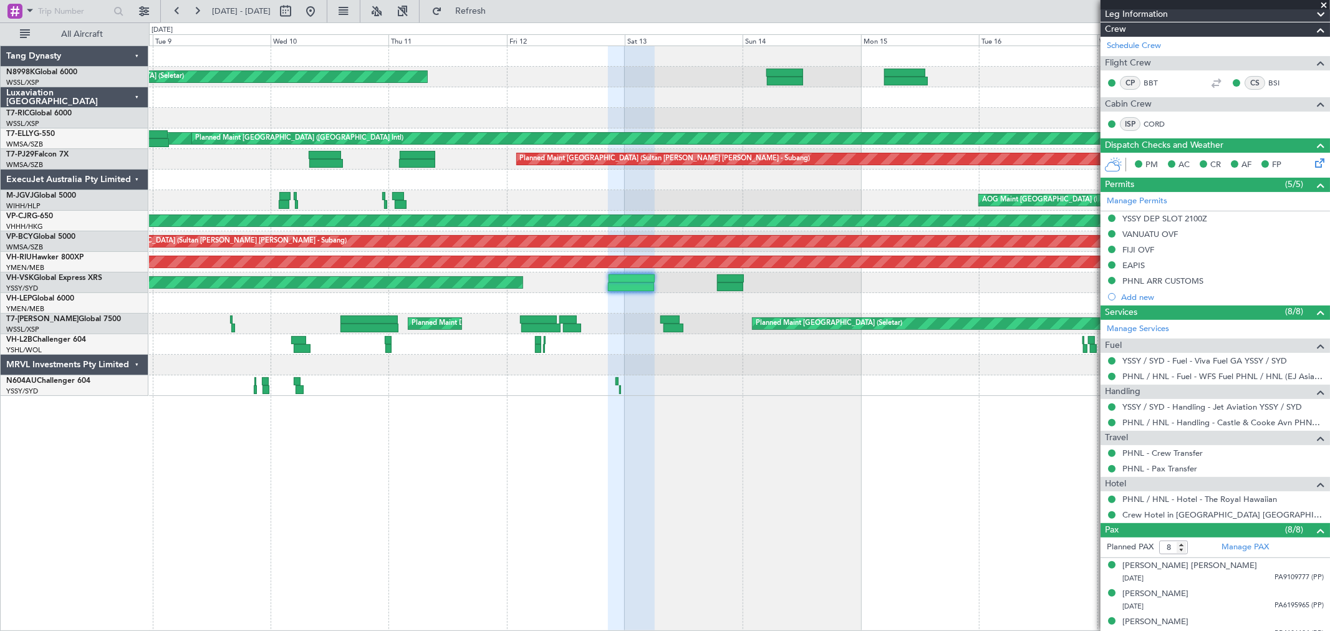
click at [834, 420] on div "Planned Maint [GEOGRAPHIC_DATA] (Seletar) [PERSON_NAME] [GEOGRAPHIC_DATA] (Duba…" at bounding box center [739, 338] width 1181 height 585
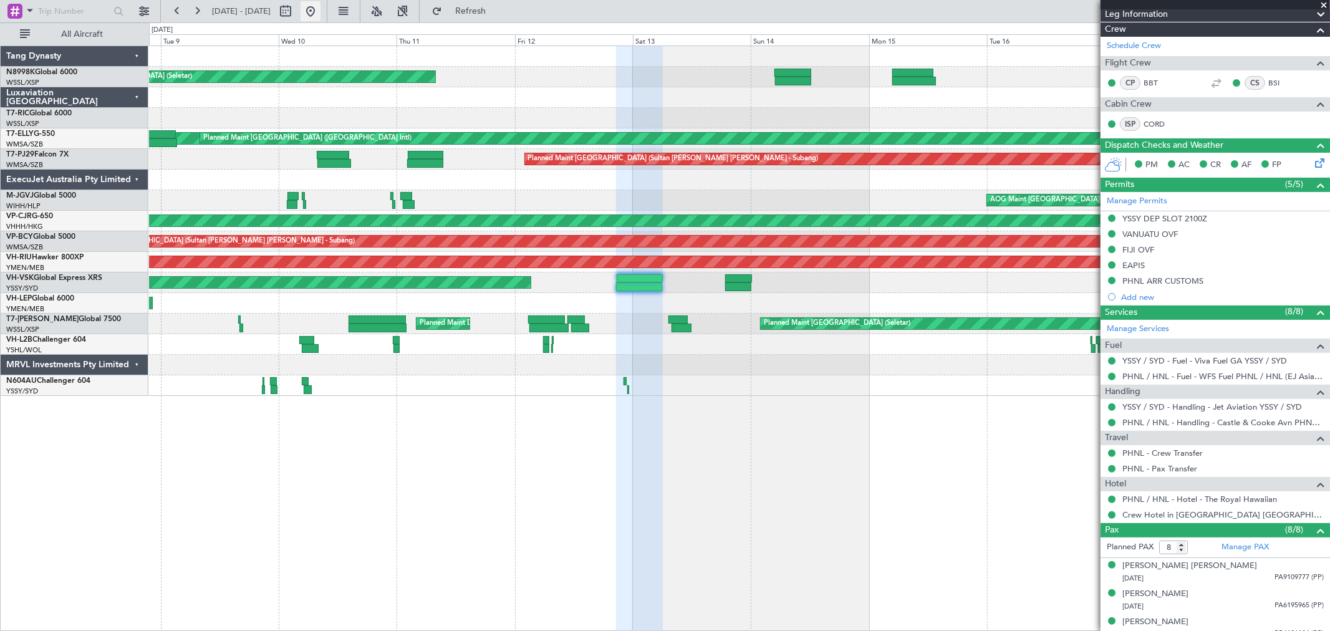
click at [320, 14] on button at bounding box center [310, 11] width 20 height 20
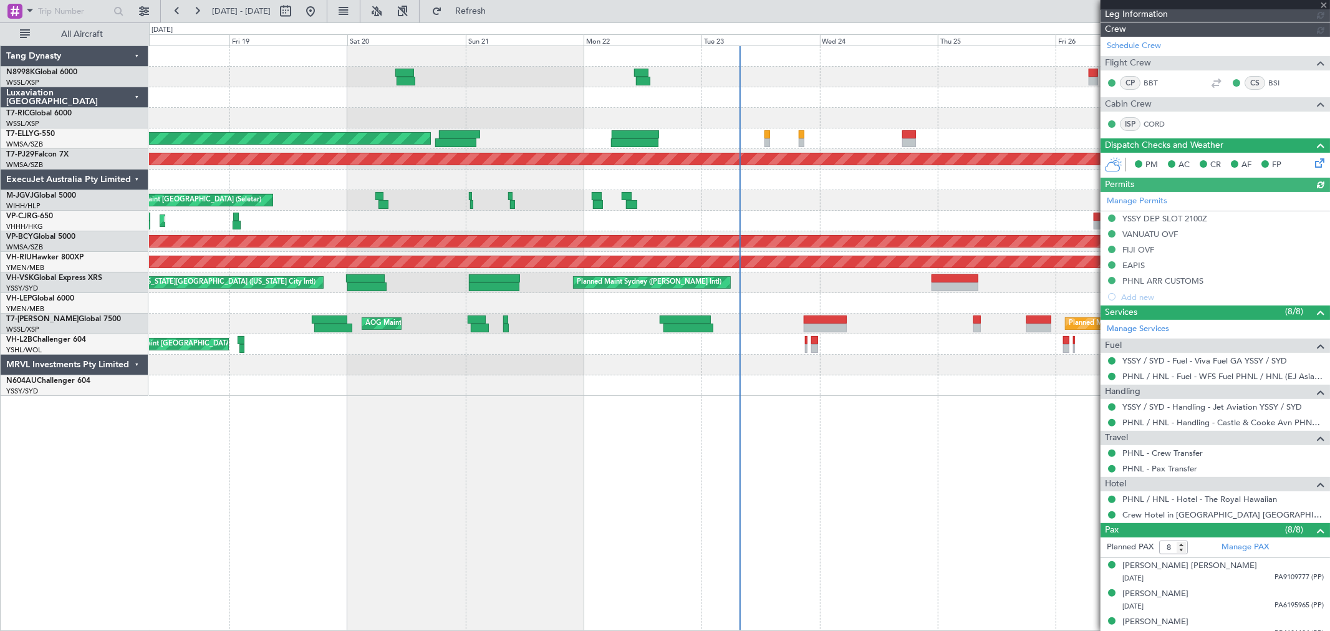
type input "[PERSON_NAME] (BTA)"
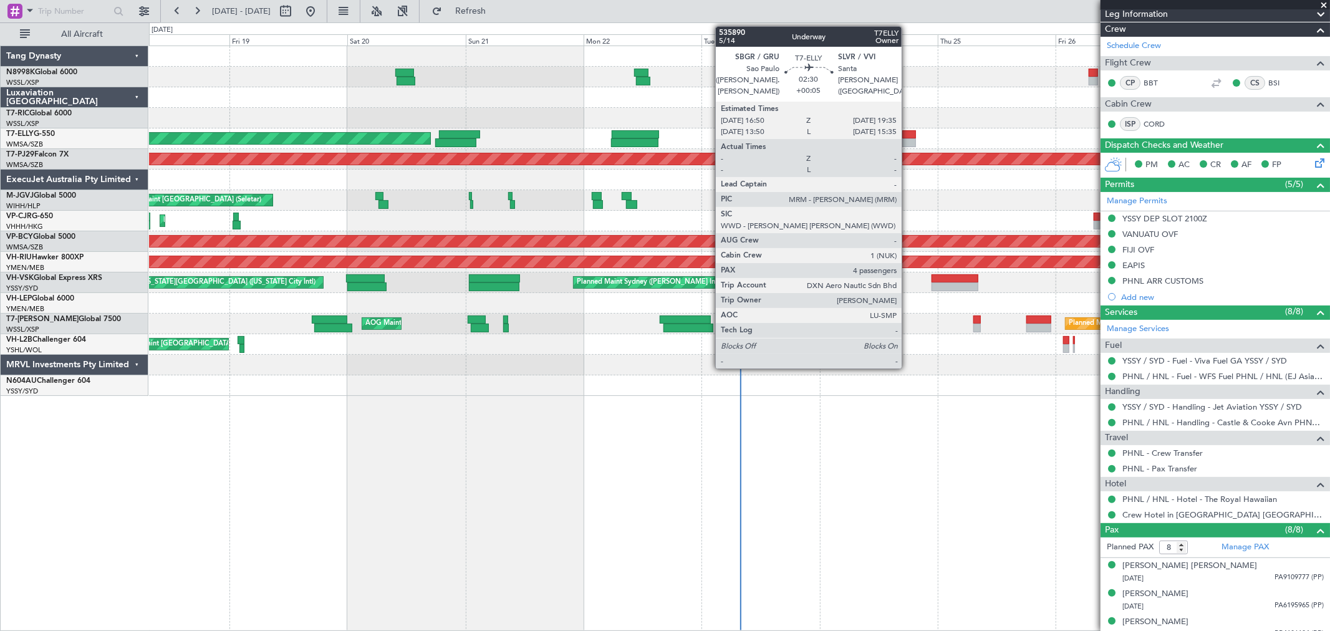
click at [908, 136] on div at bounding box center [909, 134] width 14 height 9
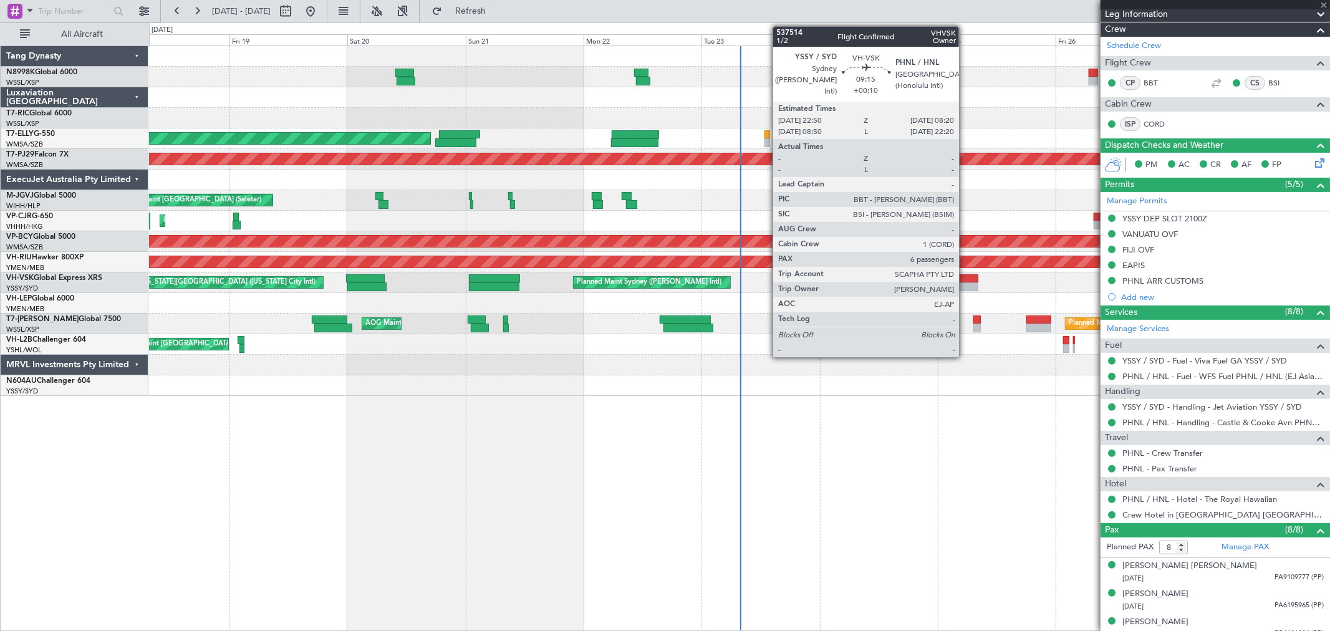
click at [965, 287] on div at bounding box center [954, 286] width 47 height 9
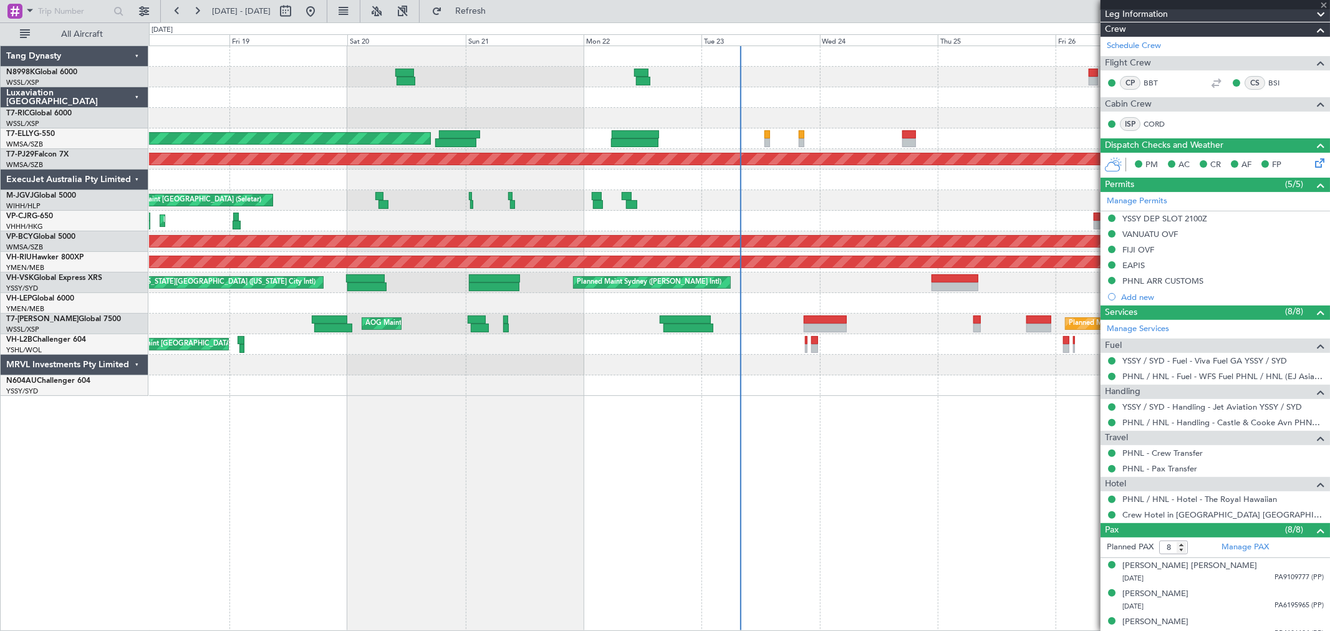
type input "+00:10"
type input "6"
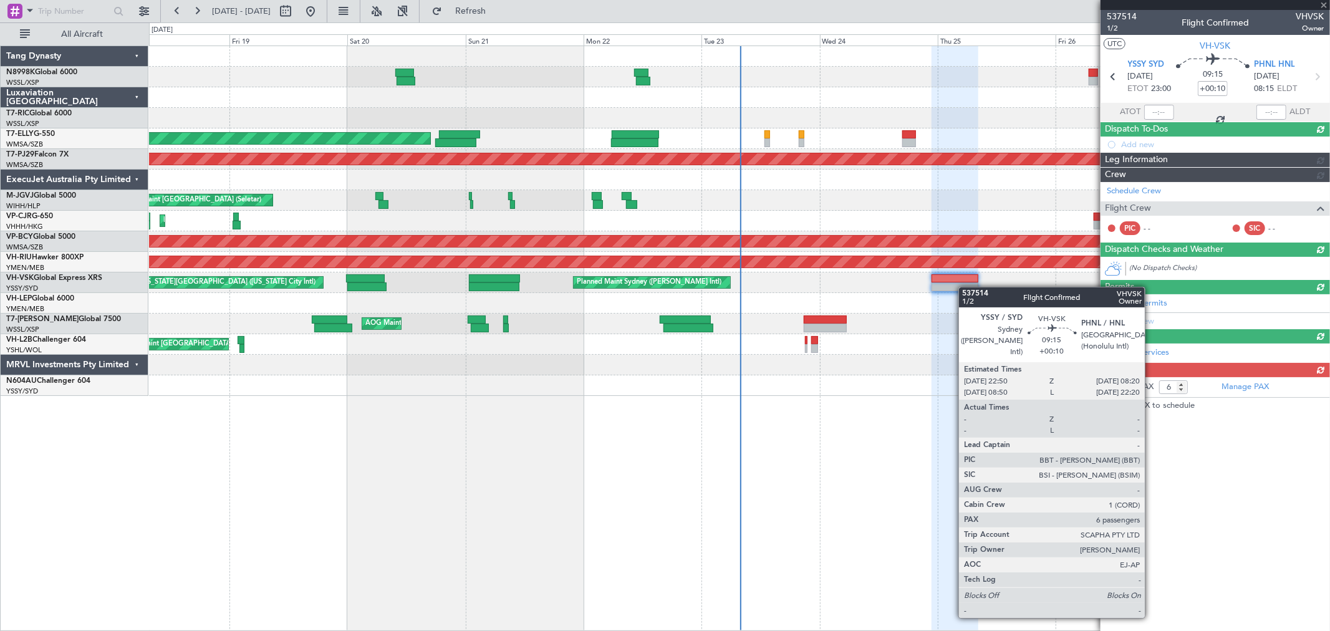
scroll to position [0, 0]
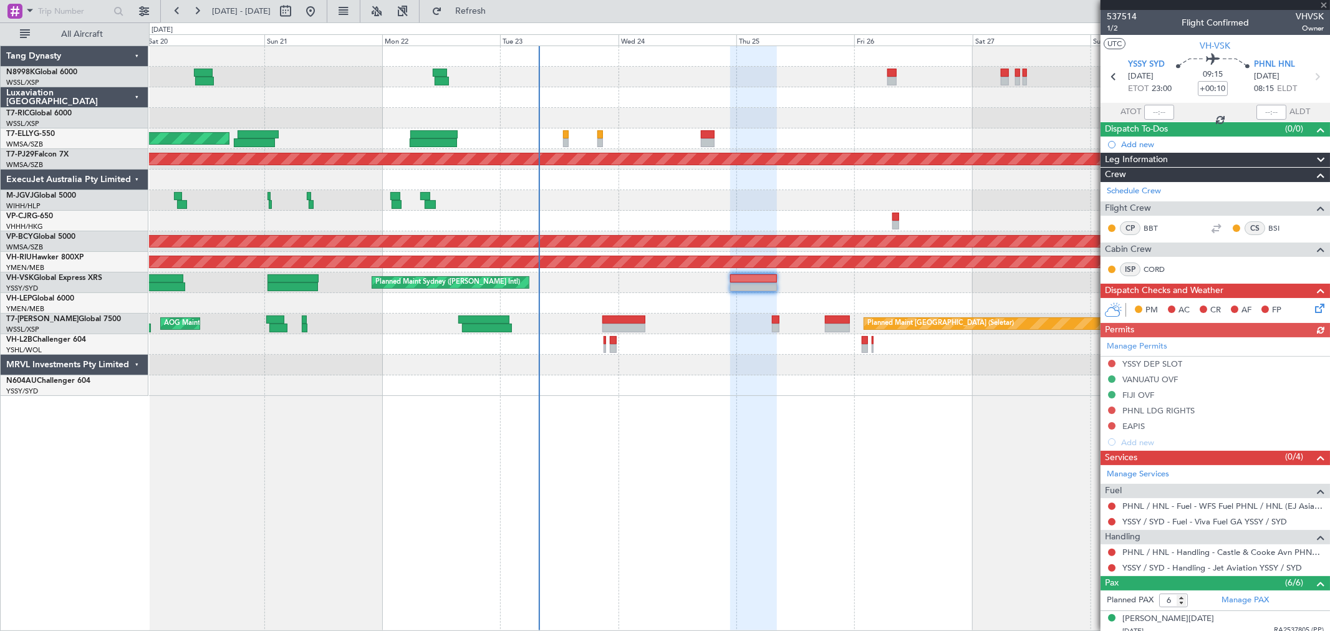
click at [817, 194] on div "Planned Maint [GEOGRAPHIC_DATA] (Seletar) [PERSON_NAME] Jakarta (Halim Intl) [P…" at bounding box center [739, 200] width 1180 height 21
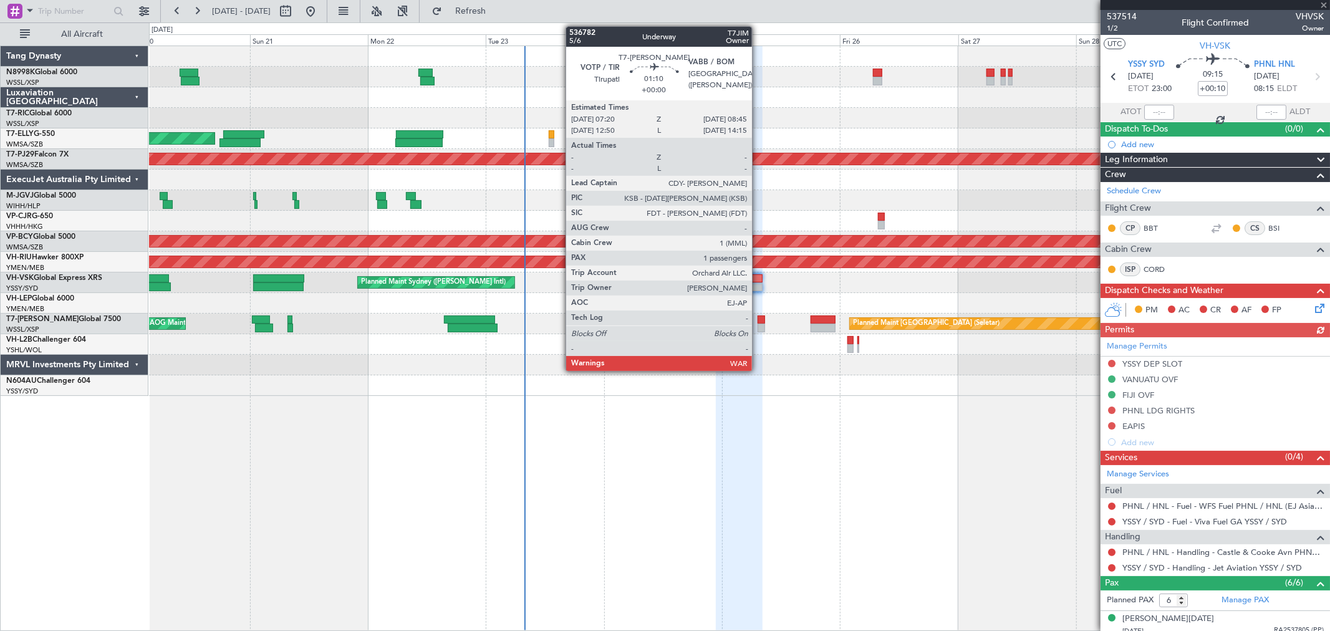
click at [758, 322] on div at bounding box center [760, 319] width 7 height 9
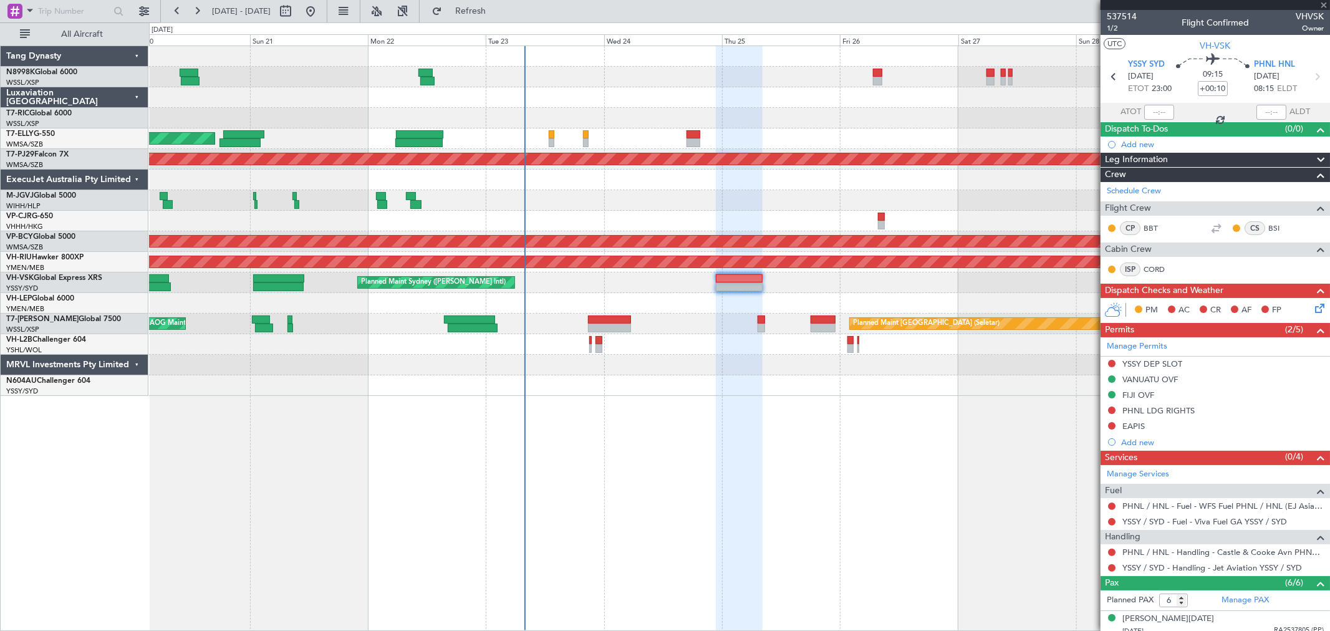
type input "1"
